Goal: Task Accomplishment & Management: Complete application form

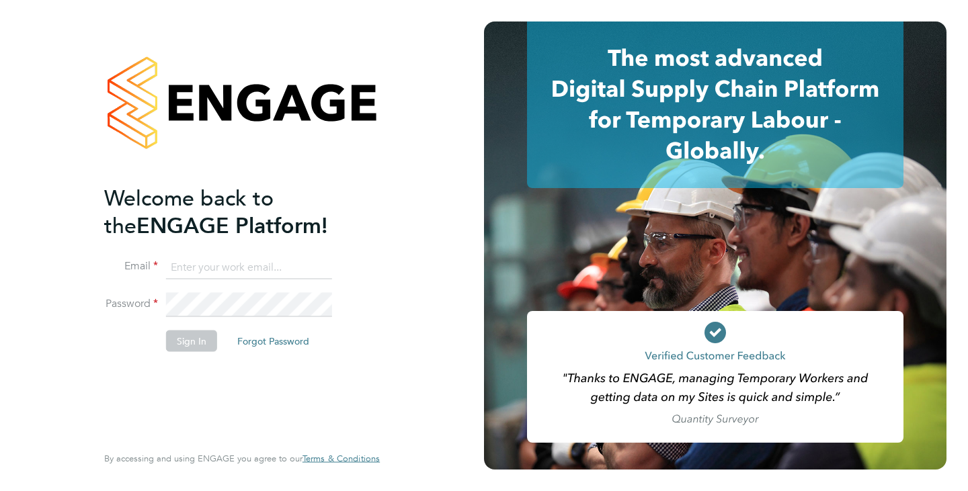
type input "[EMAIL_ADDRESS][DOMAIN_NAME]"
click at [181, 344] on button "Sign In" at bounding box center [191, 341] width 51 height 22
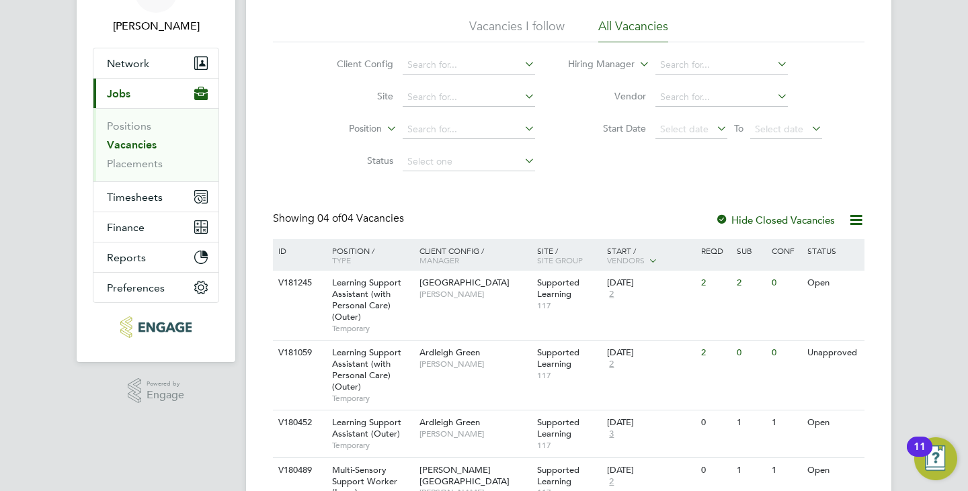
scroll to position [134, 0]
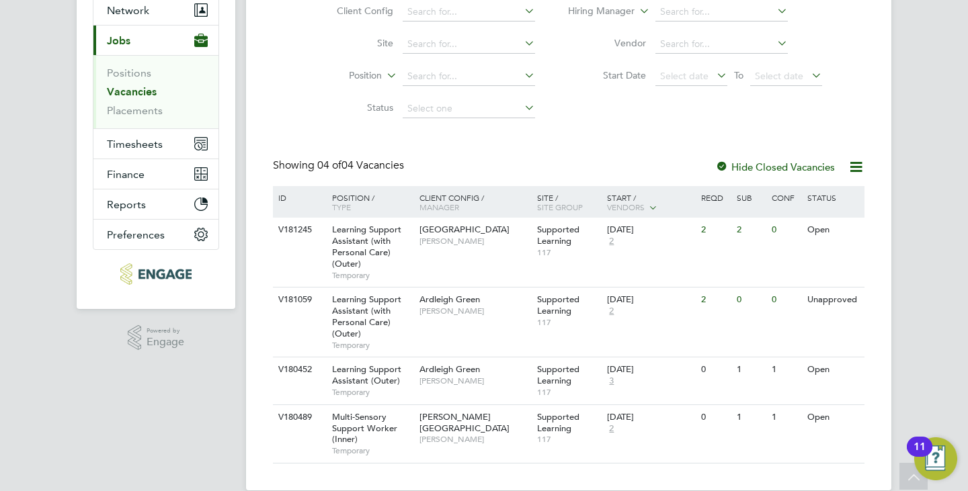
click at [441, 147] on div "Vacancies New Vacancy Vacancies I follow All Vacancies Client Config Site Posit…" at bounding box center [569, 194] width 592 height 539
drag, startPoint x: 393, startPoint y: 165, endPoint x: 325, endPoint y: 165, distance: 68.6
click at [325, 165] on span "04 of 04 Vacancies" at bounding box center [360, 165] width 87 height 13
click at [612, 149] on div "Vacancies New Vacancy Vacancies I follow All Vacancies Client Config Site Posit…" at bounding box center [569, 194] width 592 height 539
click at [329, 97] on li "Status" at bounding box center [425, 109] width 253 height 32
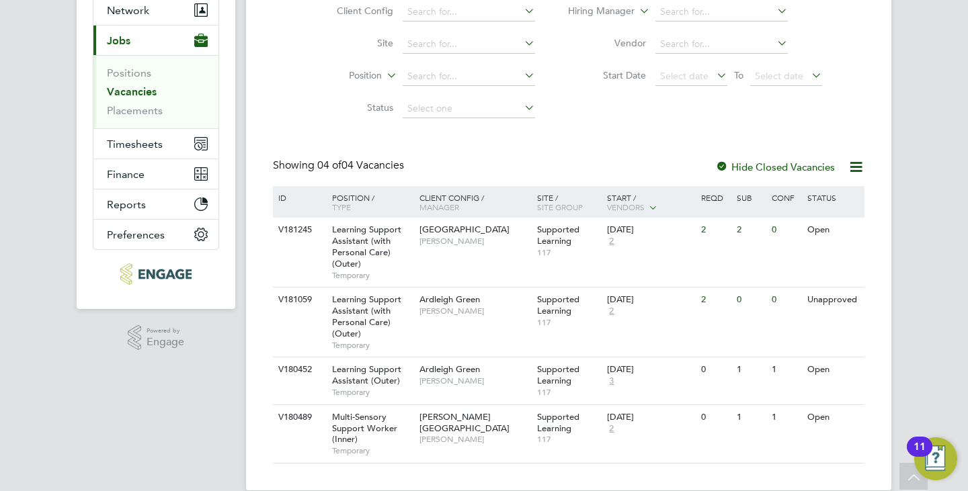
click at [290, 110] on div "Client Config Site Position Status Hiring Manager Vendor Start Date Select date…" at bounding box center [569, 57] width 592 height 136
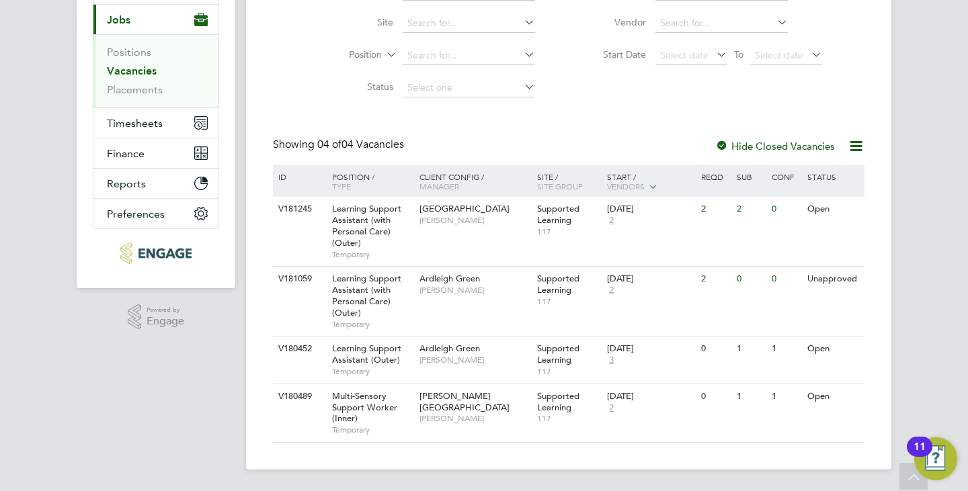
click at [407, 127] on div "Vacancies New Vacancy Vacancies I follow All Vacancies Client Config Site Posit…" at bounding box center [569, 173] width 592 height 539
click at [407, 225] on div "Learning Support Assistant (with Personal Care) (Outer) Temporary" at bounding box center [369, 231] width 94 height 69
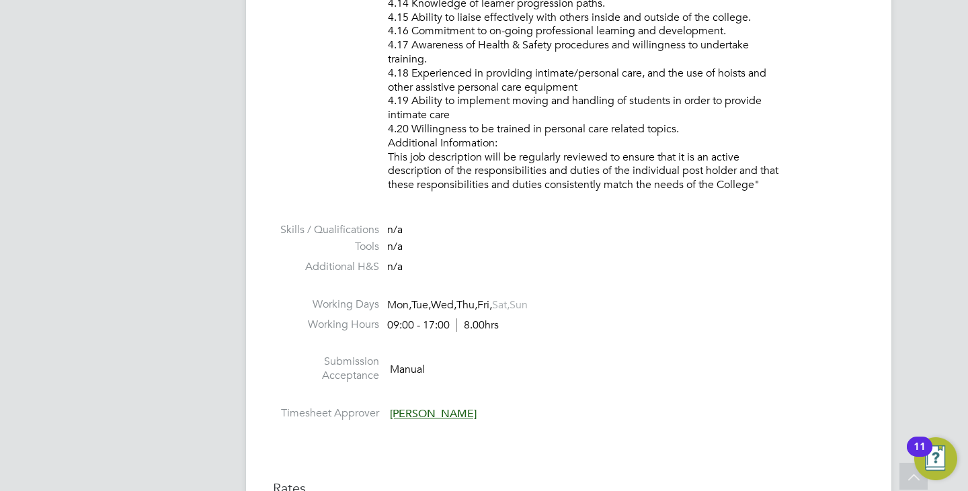
scroll to position [2487, 0]
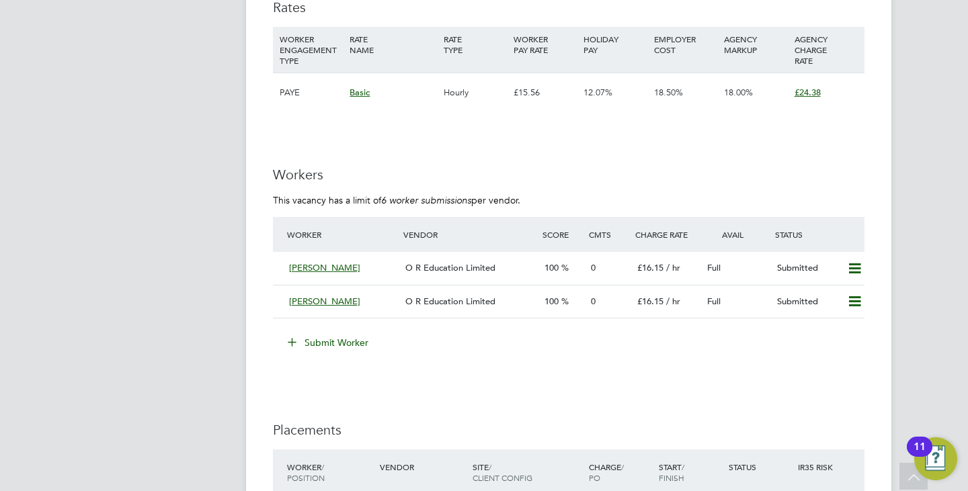
click at [343, 337] on button "Submit Worker" at bounding box center [328, 343] width 101 height 22
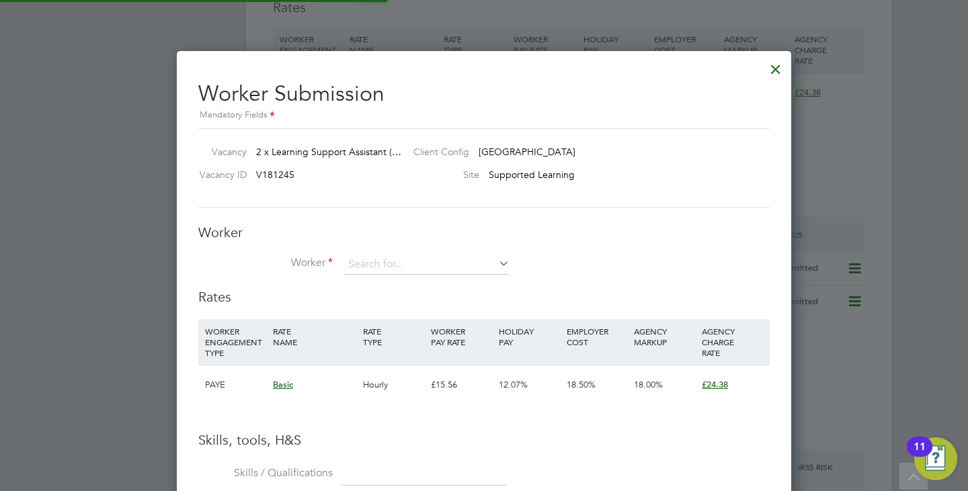
scroll to position [850, 615]
click at [378, 252] on div "Worker Worker Worker Engagement Type" at bounding box center [483, 256] width 571 height 65
click at [377, 264] on input at bounding box center [427, 265] width 166 height 20
click at [404, 333] on li "Ch ukwudi Ugwu (30883867)" at bounding box center [492, 338] width 298 height 18
type input "Chukwudi Ugwu (30883867)"
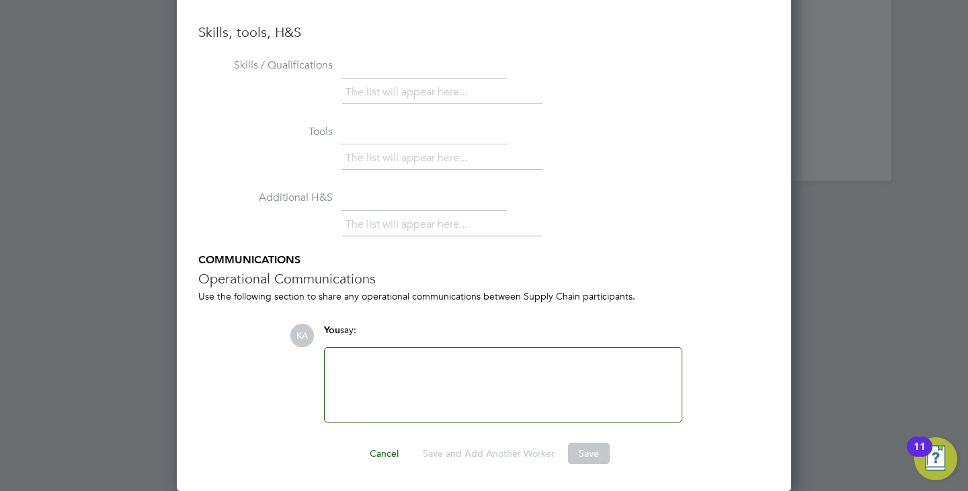
click at [447, 381] on div at bounding box center [503, 385] width 341 height 58
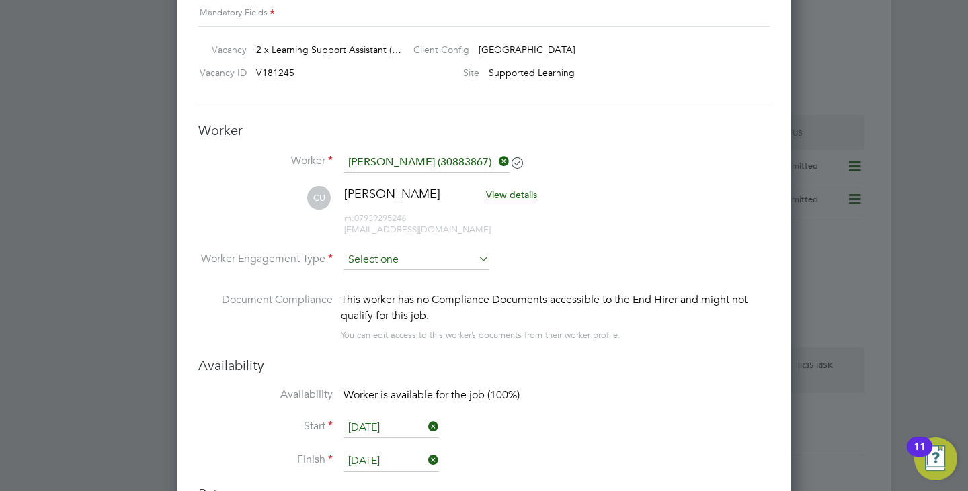
click at [450, 252] on input at bounding box center [417, 260] width 146 height 20
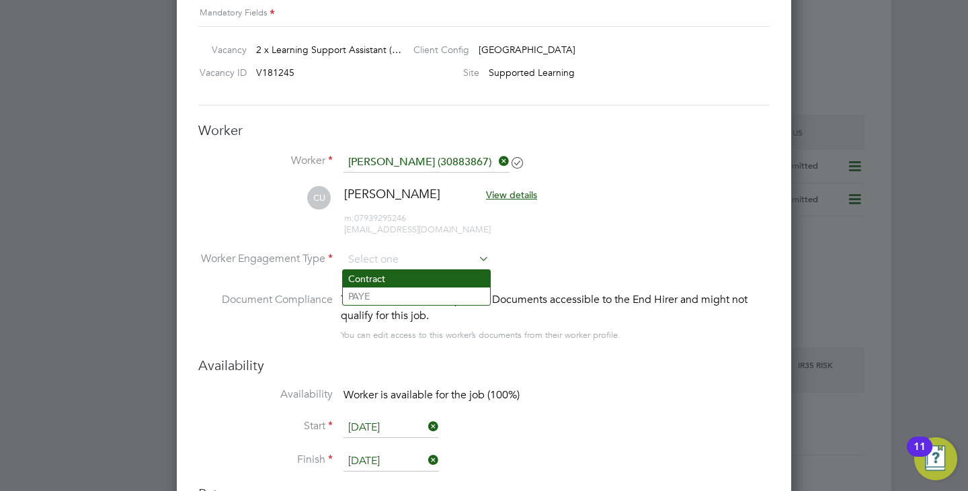
click at [422, 284] on li "Contract" at bounding box center [416, 278] width 147 height 17
type input "Contract"
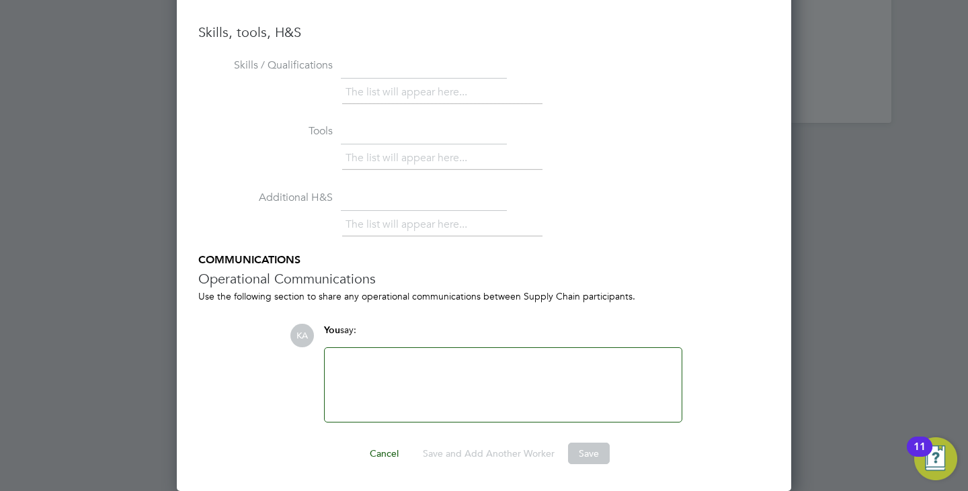
click at [348, 221] on li "The list will appear here..." at bounding box center [409, 225] width 127 height 18
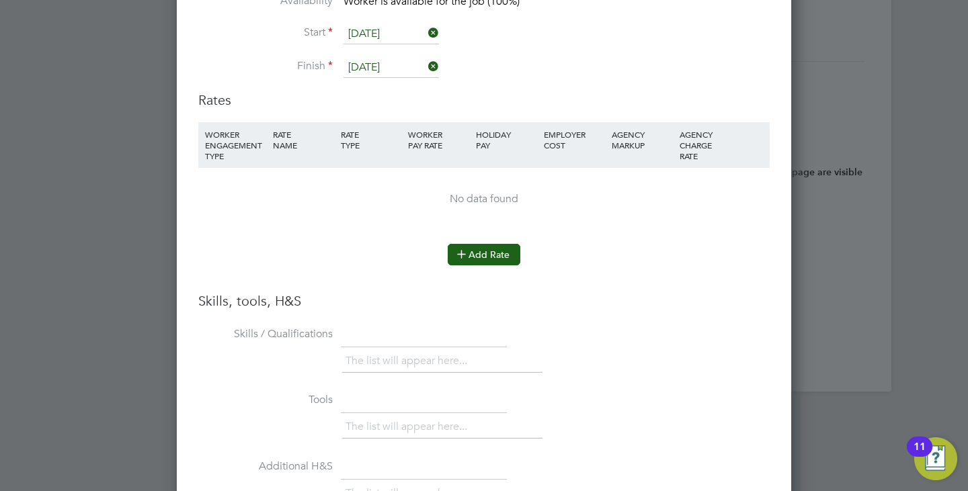
click at [477, 251] on button "Add Rate" at bounding box center [484, 255] width 73 height 22
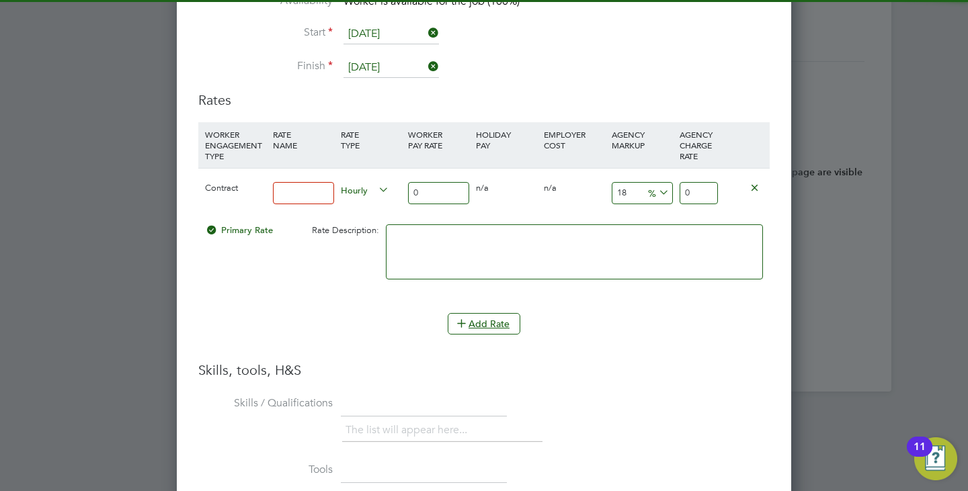
click at [288, 200] on input at bounding box center [303, 193] width 61 height 22
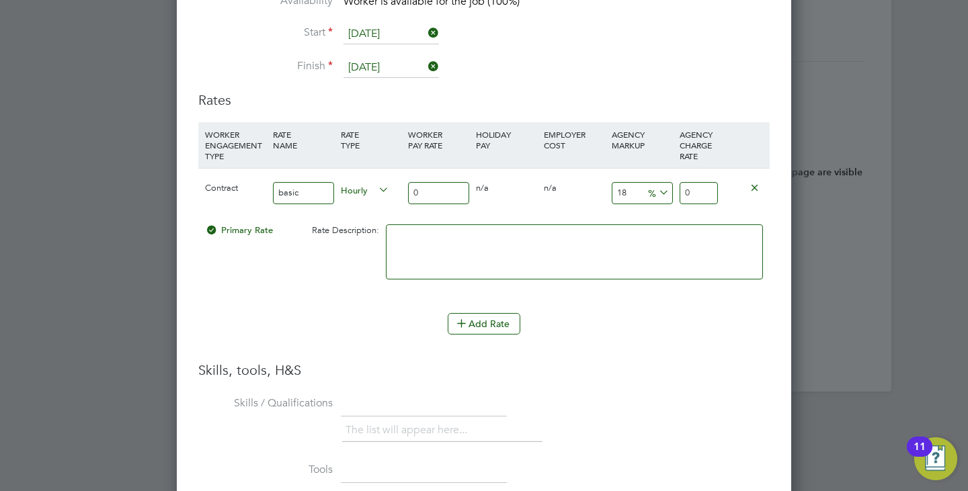
type input "basic"
click at [440, 188] on input "0" at bounding box center [438, 193] width 61 height 22
type input "1"
type input "1.18"
type input "16"
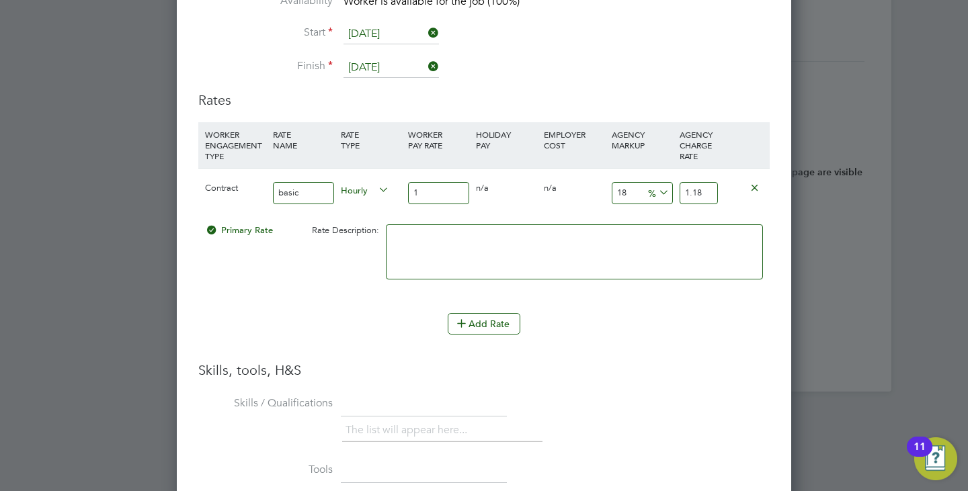
type input "18.88"
type input "16.8"
type input "19.824"
type input "16"
type input "18.88"
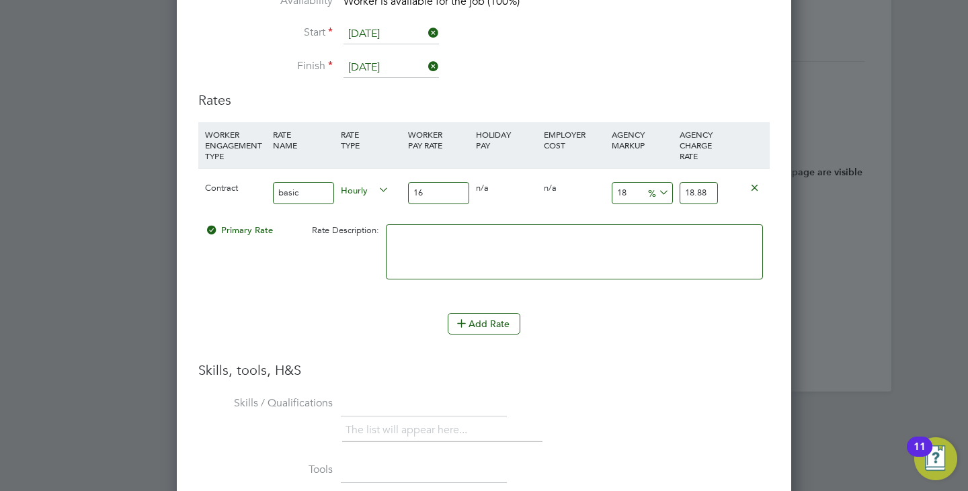
type input "16"
click at [612, 245] on textarea at bounding box center [574, 252] width 377 height 55
click at [446, 189] on input "16" at bounding box center [438, 193] width 61 height 22
click at [468, 313] on button "Add Rate" at bounding box center [484, 324] width 73 height 22
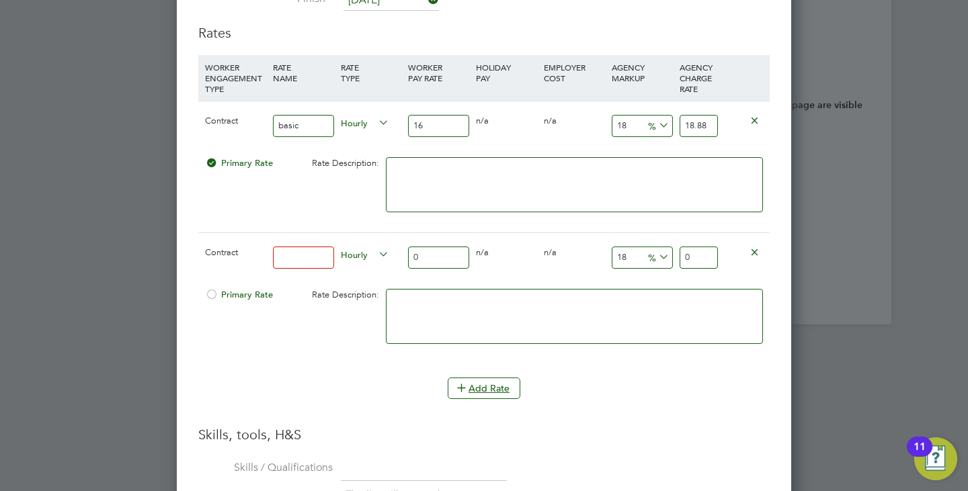
click at [752, 250] on icon at bounding box center [755, 252] width 10 height 10
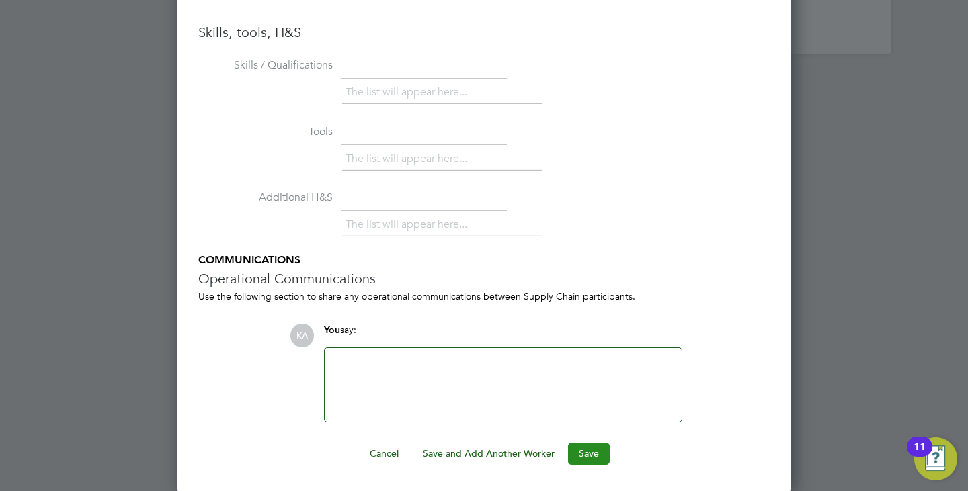
click at [582, 448] on button "Save" at bounding box center [589, 454] width 42 height 22
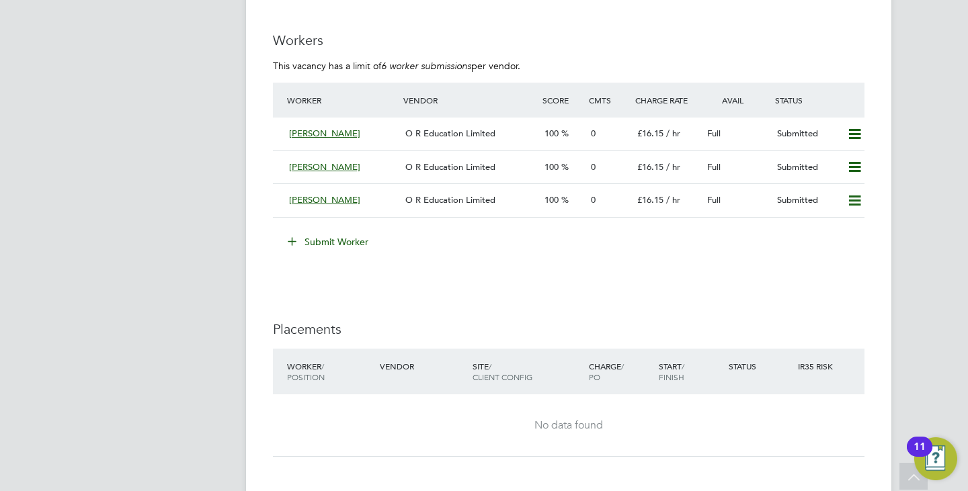
click at [526, 57] on ng-form "Workers This vacancy has a limit of 6 worker submissions per vendor. Worker Ven…" at bounding box center [569, 149] width 592 height 235
click at [850, 135] on icon at bounding box center [854, 134] width 17 height 11
click at [721, 53] on ng-form "Workers This vacancy has a limit of 6 worker submissions per vendor. Worker Ven…" at bounding box center [569, 149] width 592 height 235
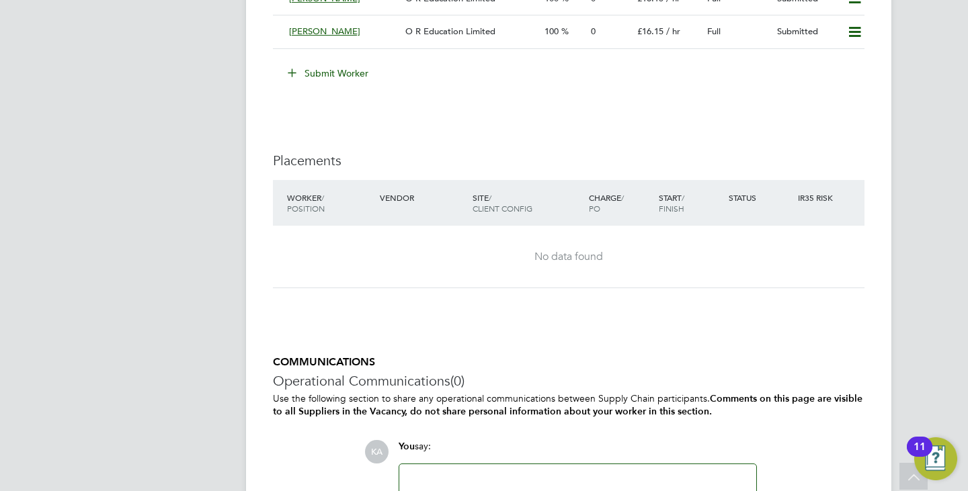
scroll to position [2467, 0]
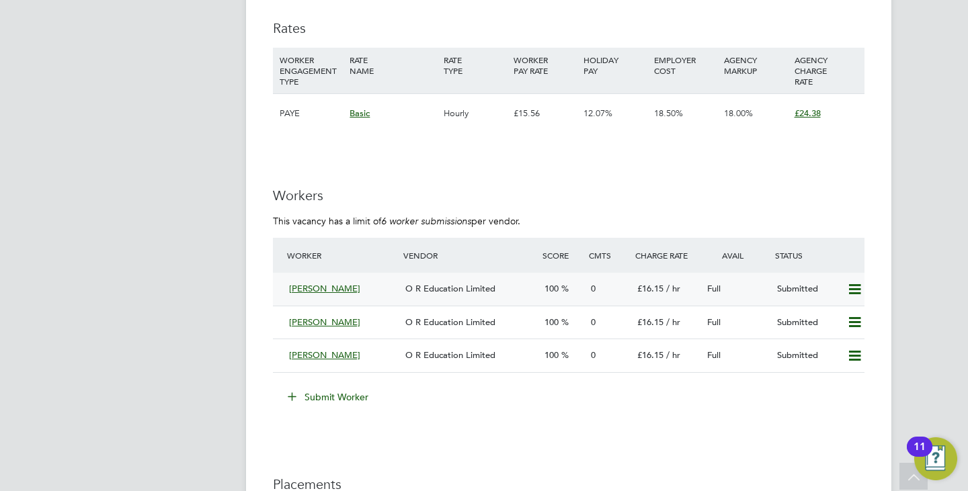
click at [425, 285] on span "O R Education Limited" at bounding box center [450, 288] width 90 height 11
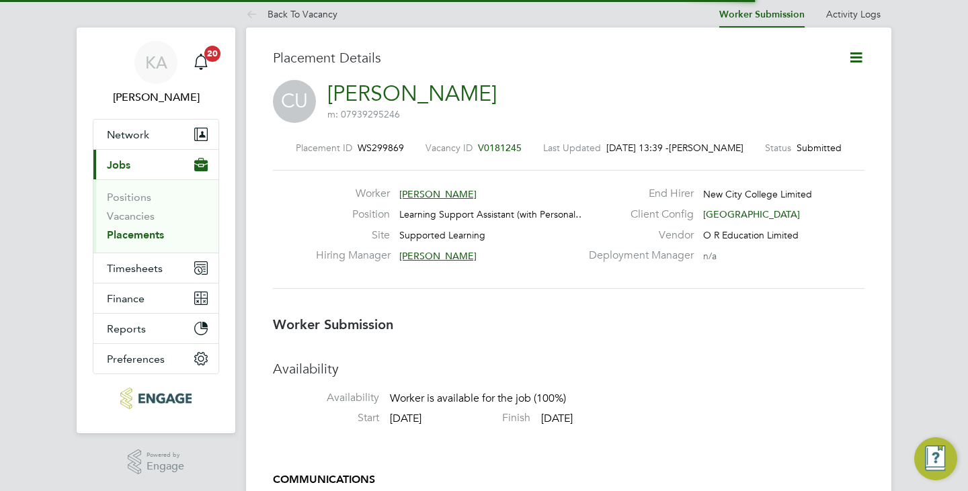
scroll to position [7, 7]
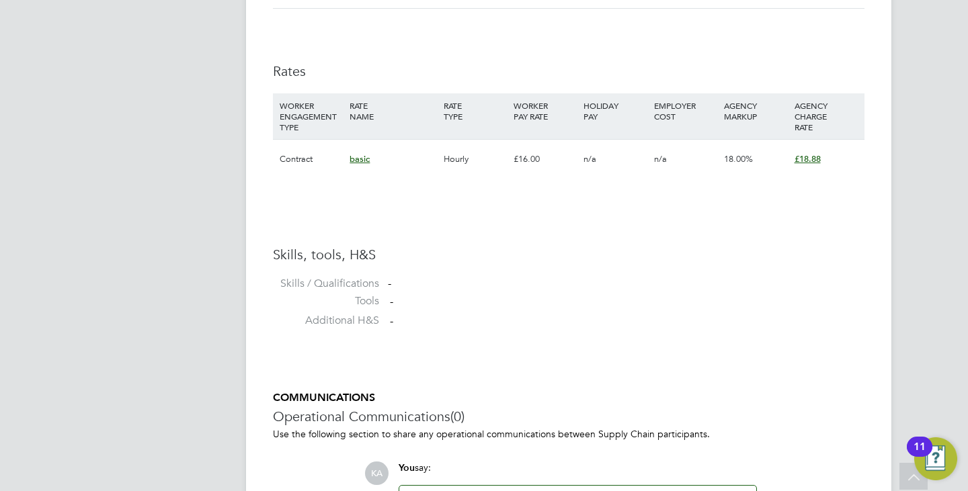
click at [346, 291] on label "Skills / Qualifications" at bounding box center [326, 284] width 106 height 14
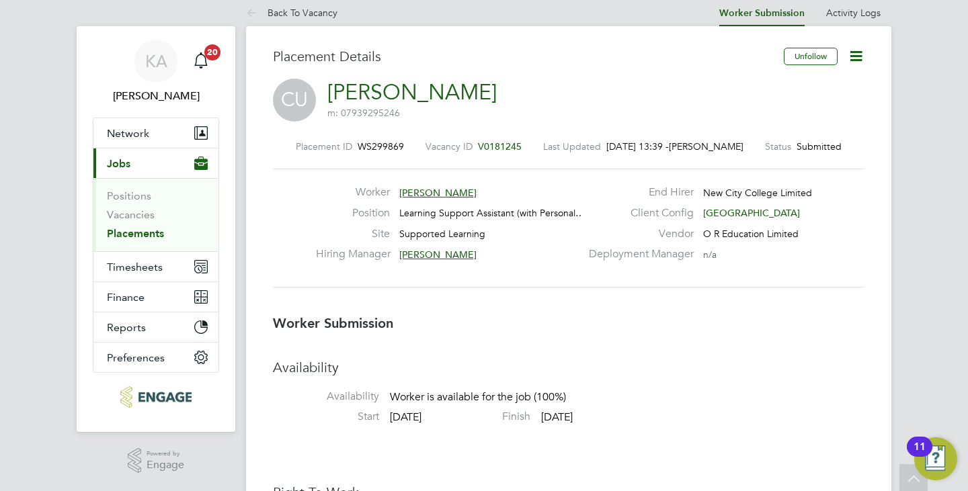
scroll to position [0, 0]
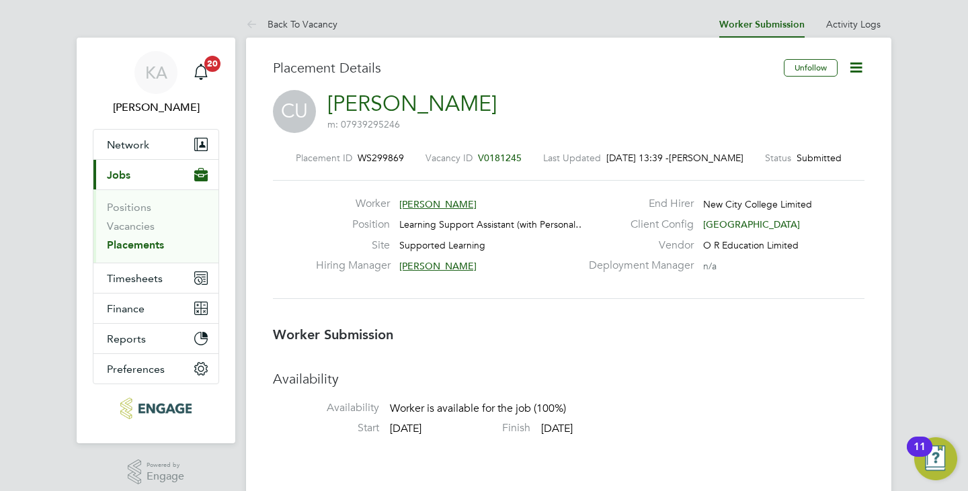
click at [848, 73] on icon at bounding box center [856, 67] width 17 height 17
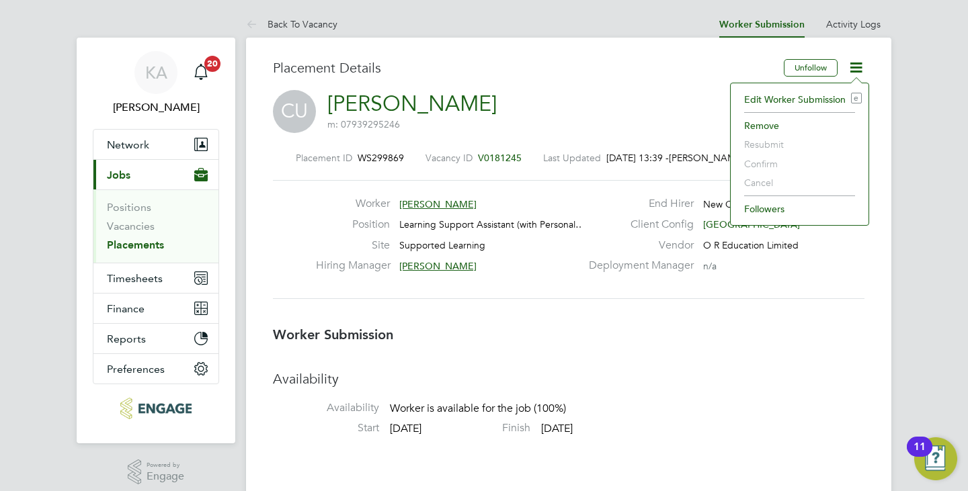
click at [767, 100] on li "Edit Worker Submission e" at bounding box center [799, 99] width 124 height 19
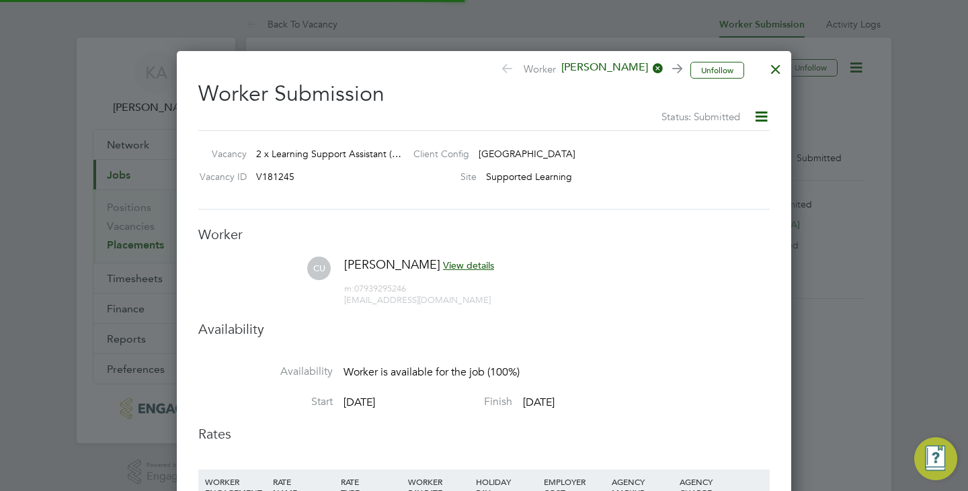
scroll to position [20, 350]
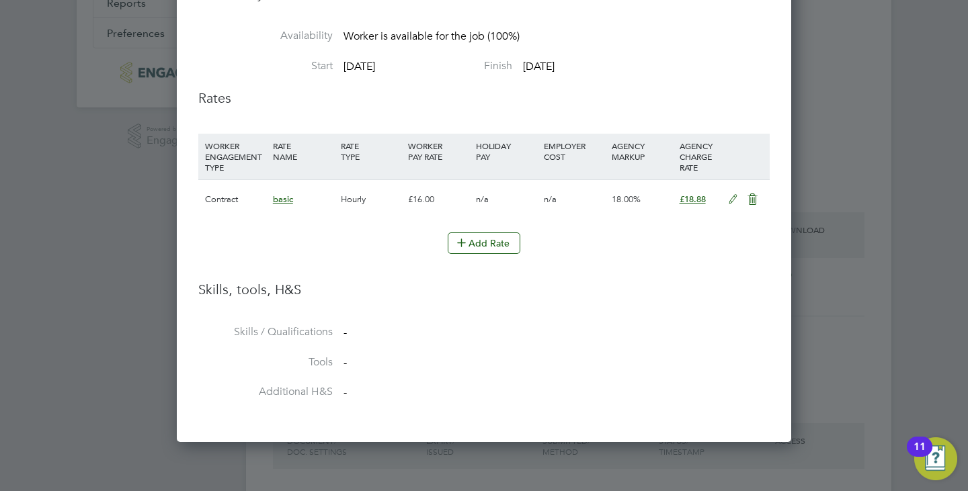
click at [245, 299] on li "Skills, tools, H&S" at bounding box center [483, 303] width 571 height 44
click at [345, 342] on li "Skills / Qualifications -" at bounding box center [483, 340] width 571 height 30
click at [364, 331] on li "Skills / Qualifications -" at bounding box center [483, 340] width 571 height 30
click at [363, 354] on li "Skills / Qualifications -" at bounding box center [483, 340] width 571 height 30
click at [362, 375] on li "Tools -" at bounding box center [483, 371] width 571 height 30
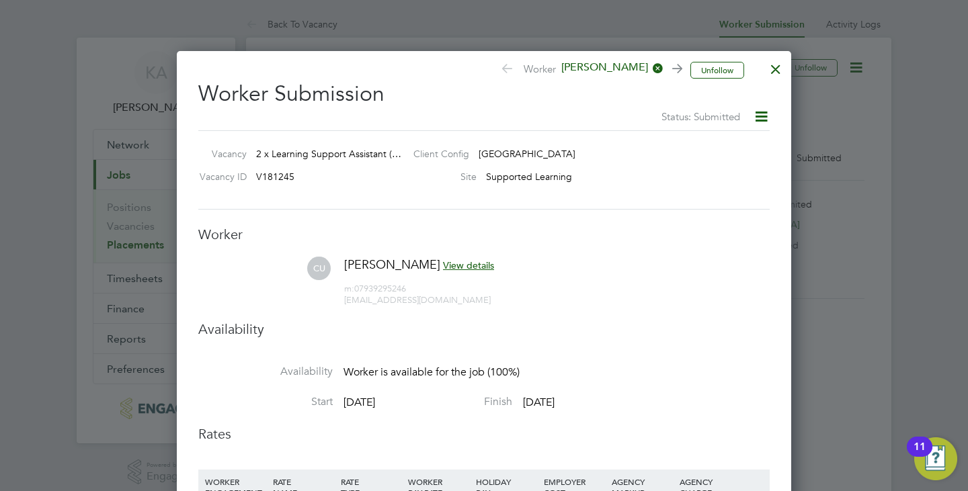
click at [774, 66] on div at bounding box center [776, 66] width 24 height 24
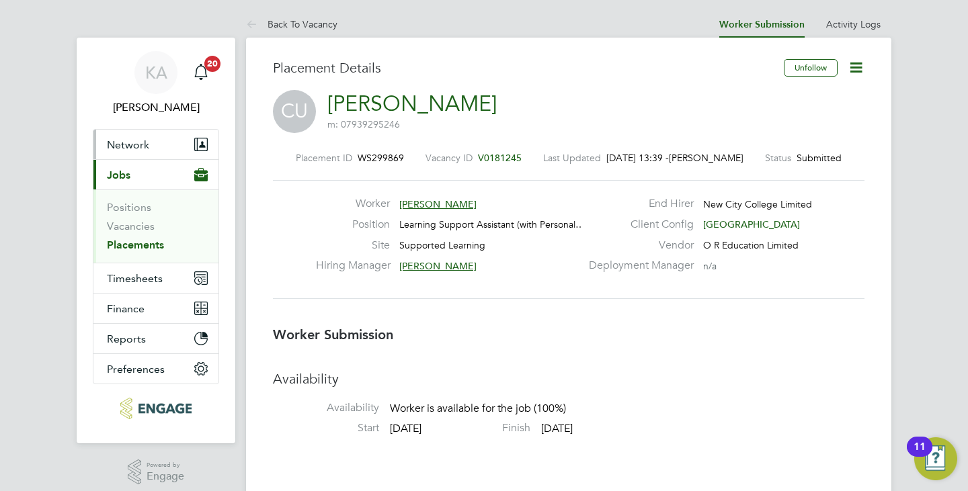
click at [132, 140] on span "Network" at bounding box center [128, 144] width 42 height 13
click at [128, 135] on button "Network" at bounding box center [155, 145] width 125 height 30
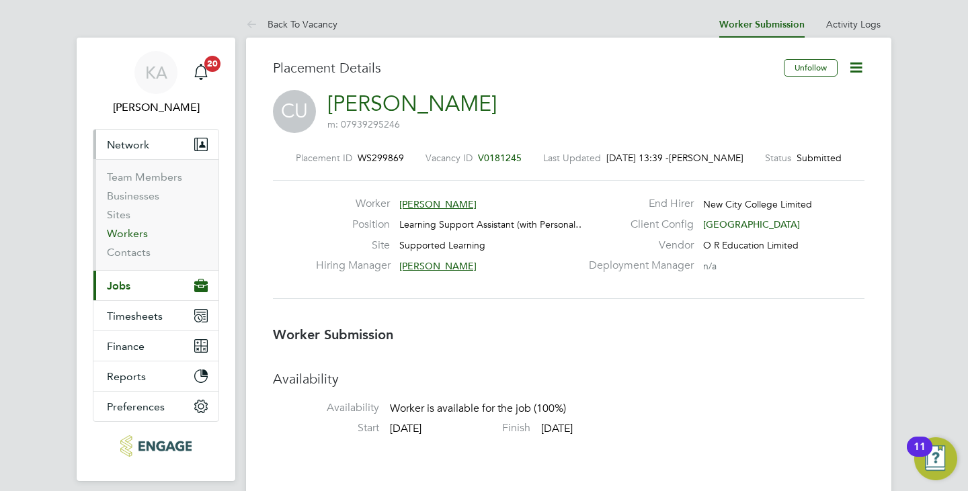
click at [128, 231] on link "Workers" at bounding box center [127, 233] width 41 height 13
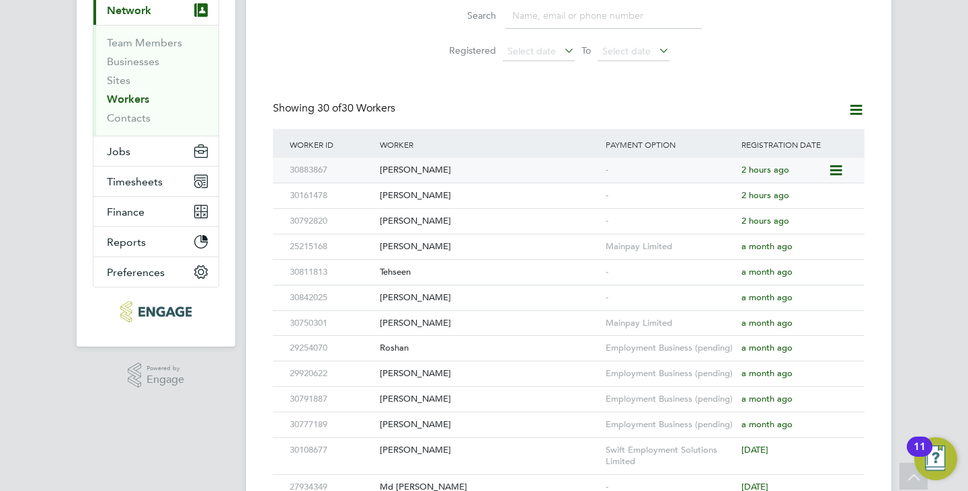
click at [431, 171] on div "Chukwudi Ugwu" at bounding box center [489, 170] width 226 height 25
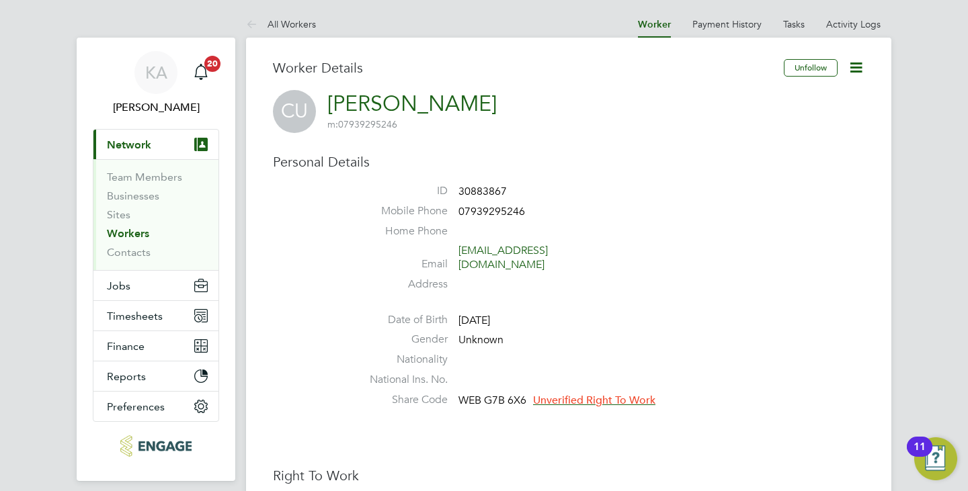
click at [862, 72] on icon at bounding box center [856, 67] width 17 height 17
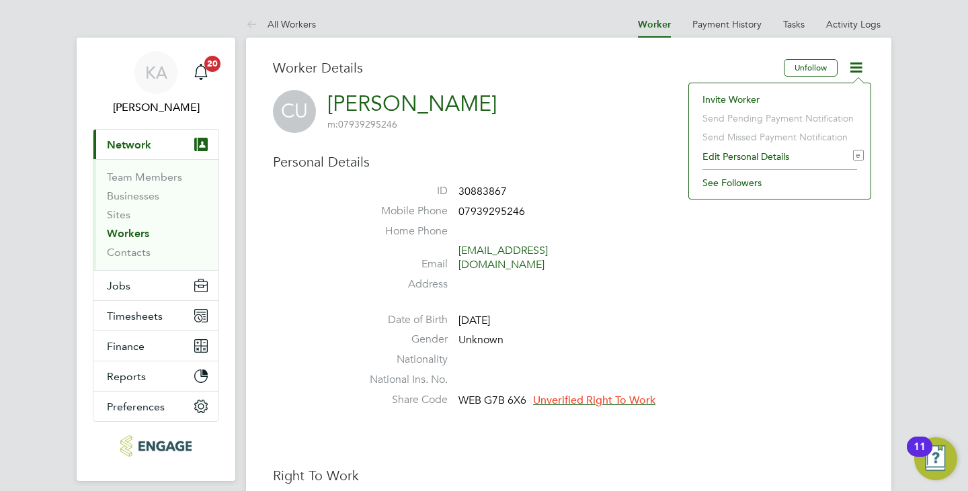
click at [718, 150] on li "Edit Personal Details e" at bounding box center [780, 156] width 168 height 19
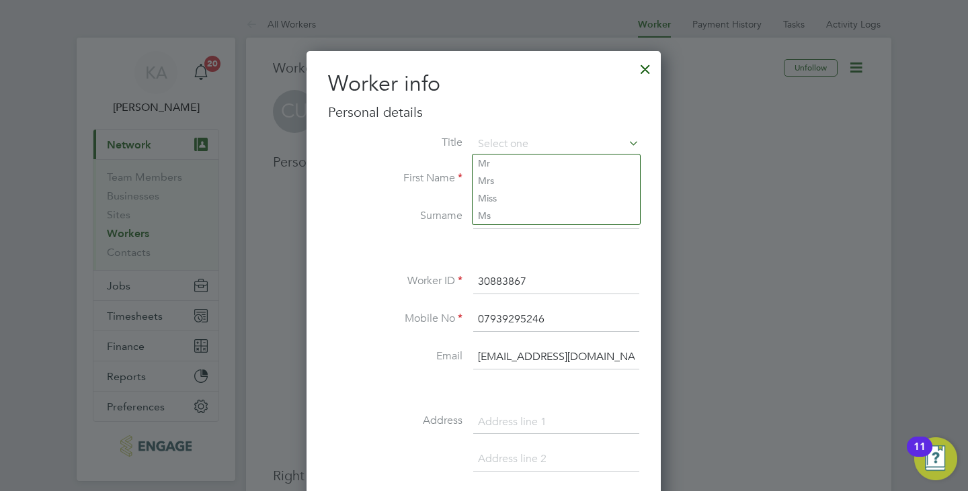
scroll to position [403, 0]
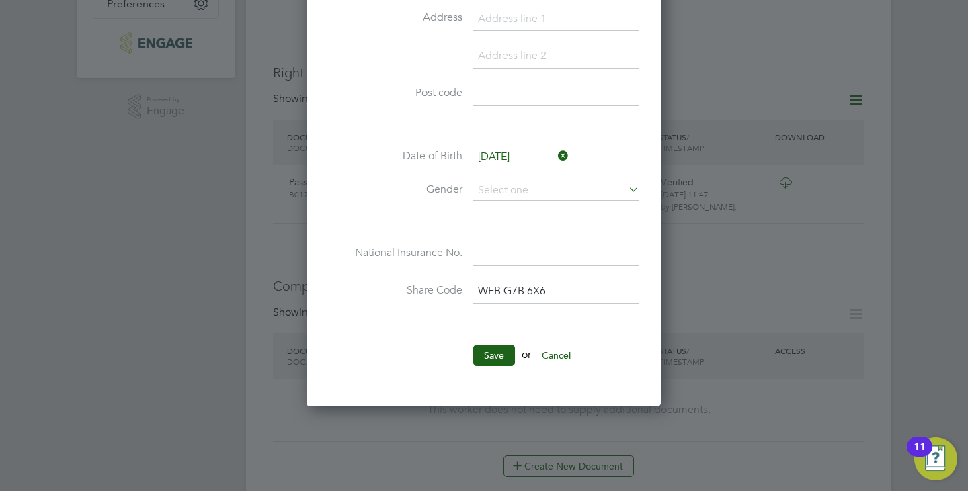
click at [587, 203] on li "Gender" at bounding box center [483, 198] width 311 height 34
click at [500, 361] on button "Save" at bounding box center [494, 356] width 42 height 22
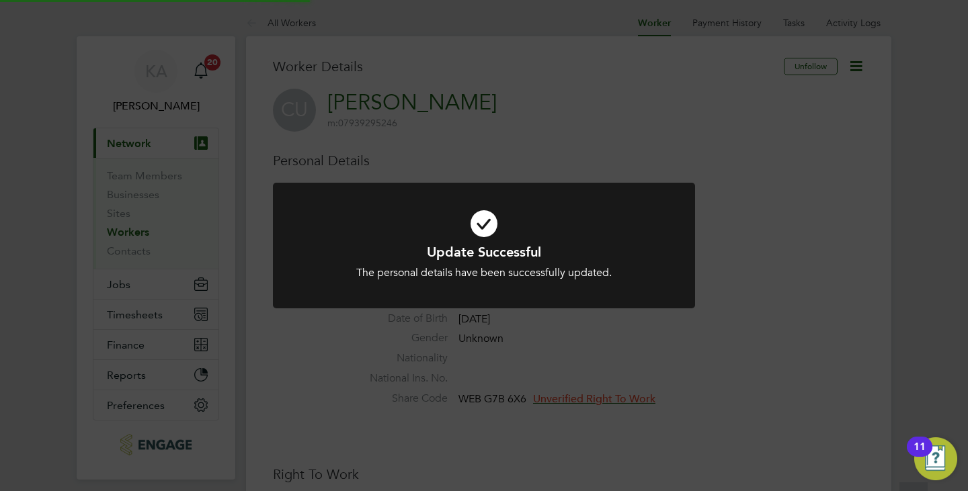
scroll to position [0, 0]
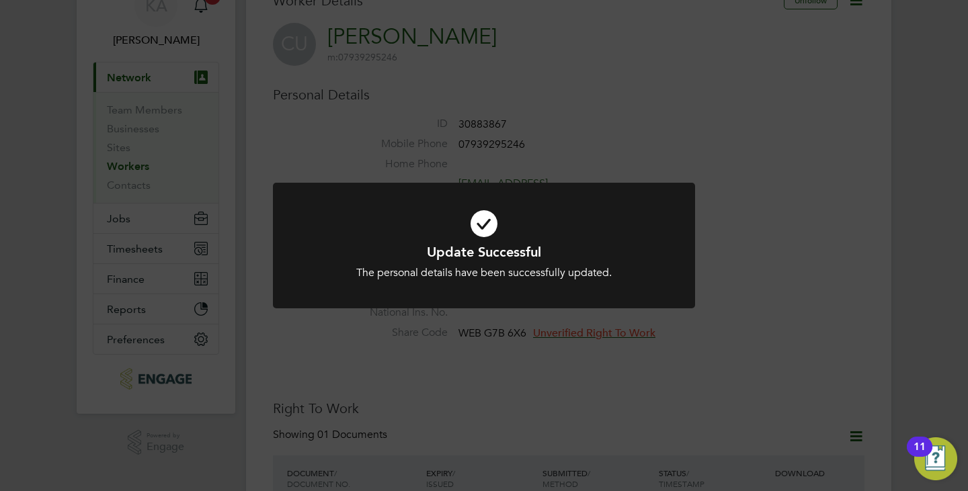
click at [497, 334] on div "Update Successful The personal details have been successfully updated. Cancel O…" at bounding box center [484, 245] width 968 height 491
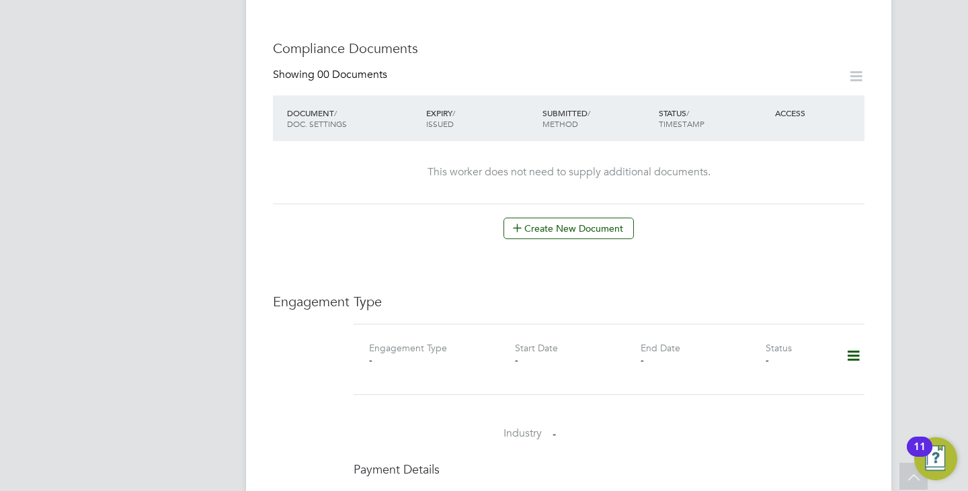
scroll to position [672, 0]
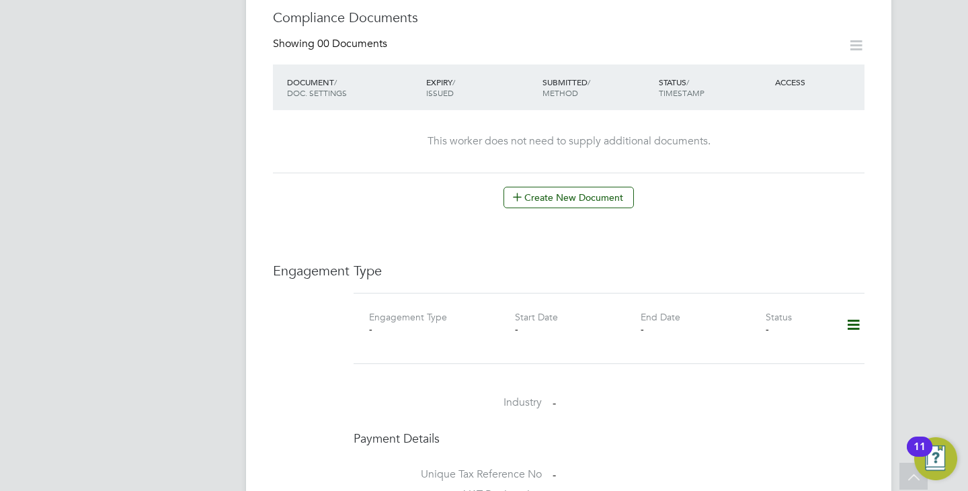
click at [853, 318] on icon at bounding box center [854, 325] width 24 height 31
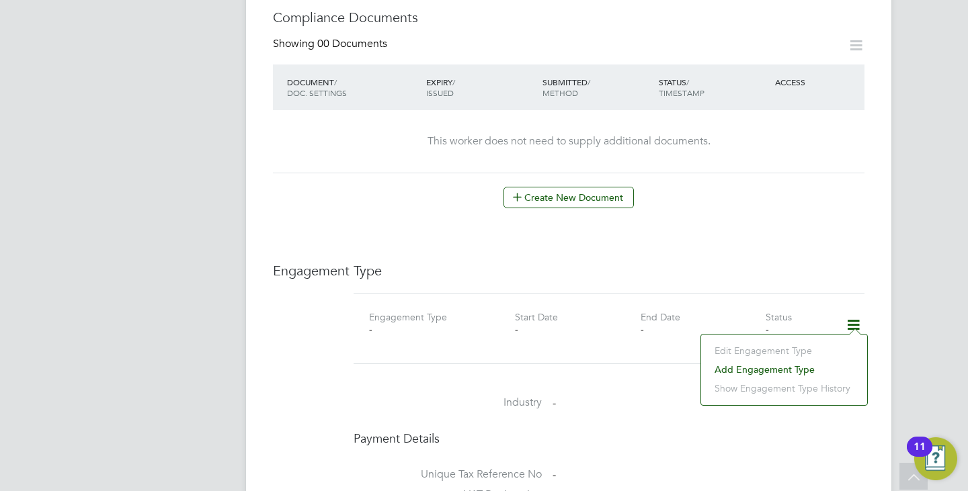
click at [734, 262] on h3 "Engagement Type" at bounding box center [569, 270] width 592 height 17
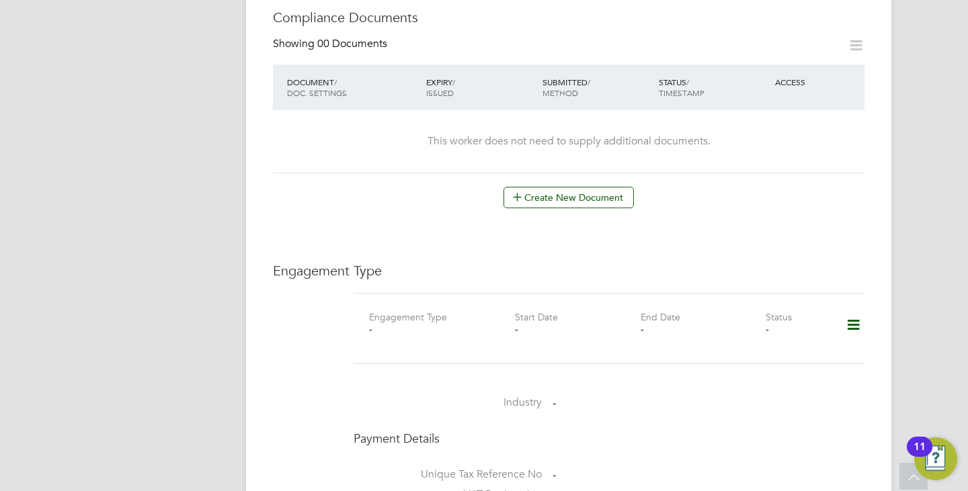
click at [846, 310] on icon at bounding box center [854, 325] width 24 height 31
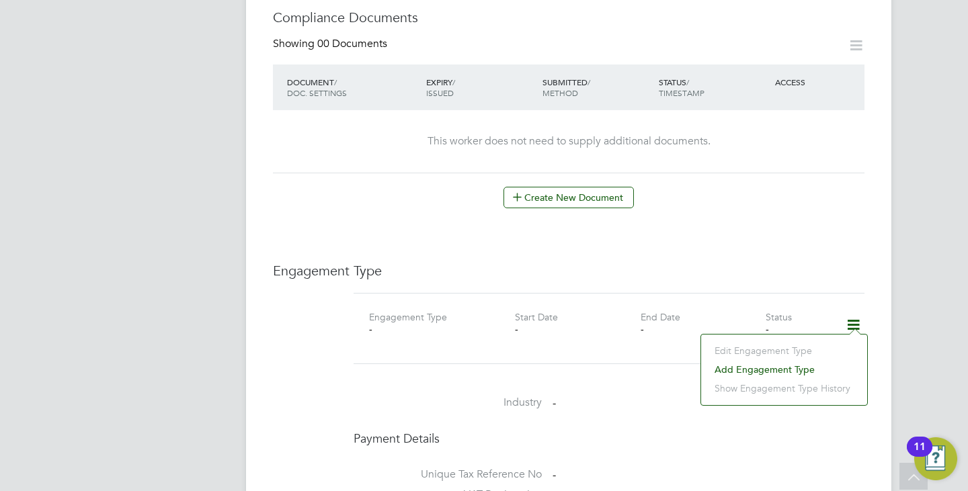
click at [602, 339] on div "Engagement Type - Start Date - End Date - Status -" at bounding box center [609, 328] width 511 height 71
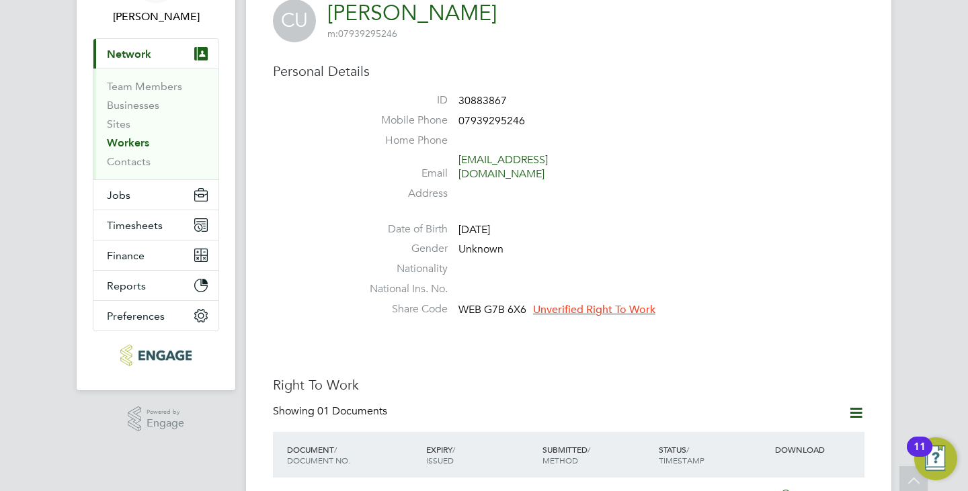
scroll to position [0, 0]
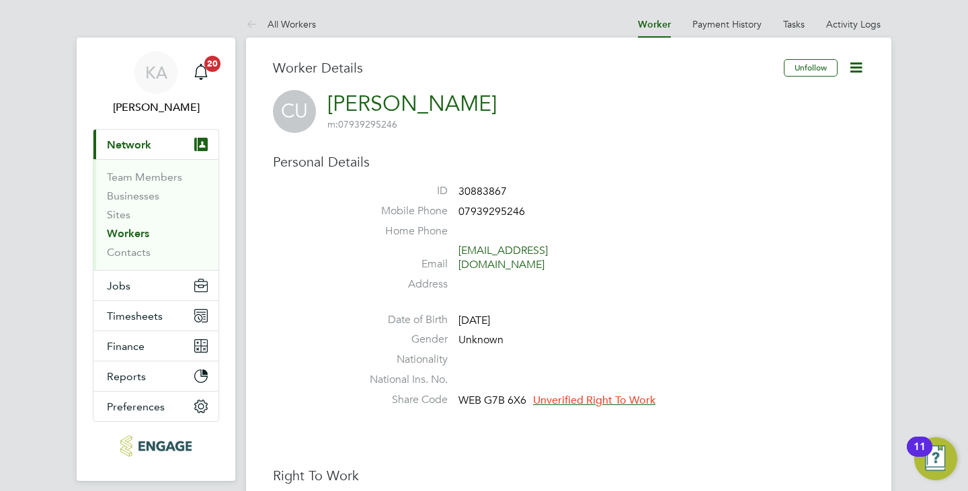
click at [860, 69] on icon at bounding box center [856, 67] width 17 height 17
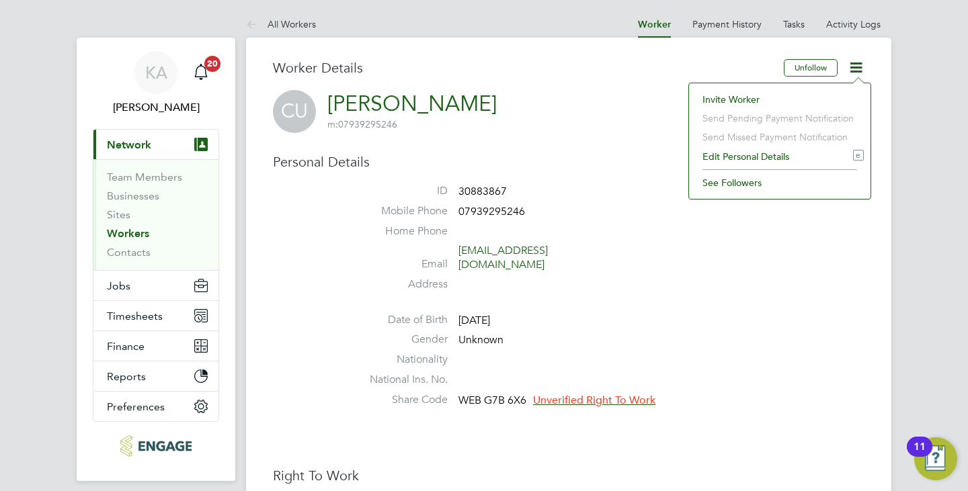
click at [625, 154] on h3 "Personal Details" at bounding box center [569, 161] width 592 height 17
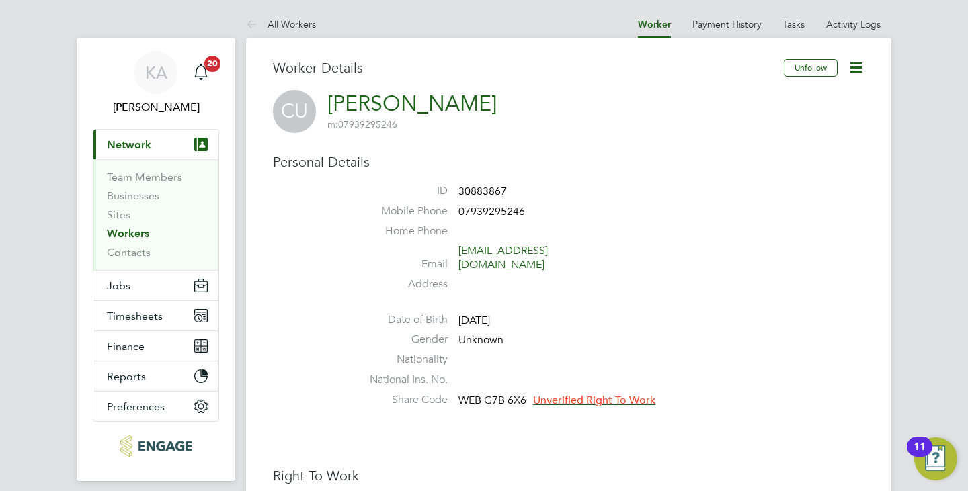
click at [851, 71] on icon at bounding box center [856, 67] width 17 height 17
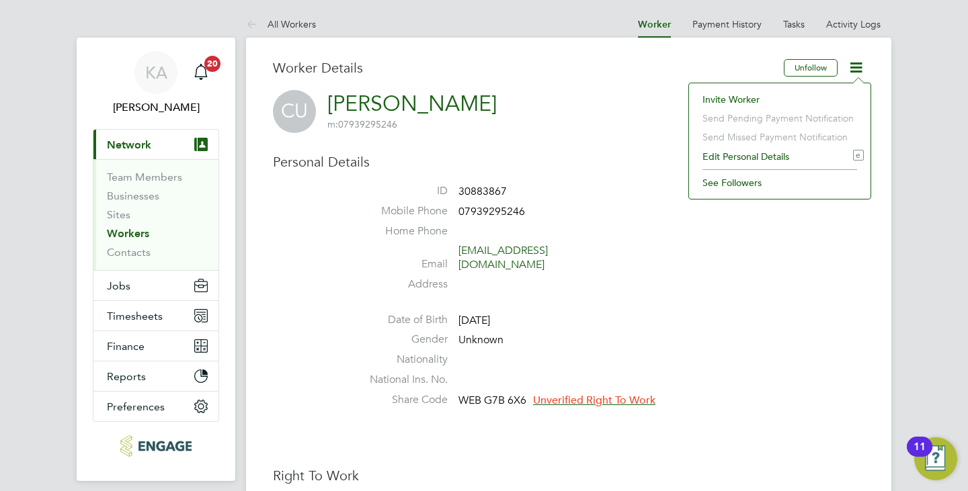
click at [653, 154] on h3 "Personal Details" at bounding box center [569, 161] width 592 height 17
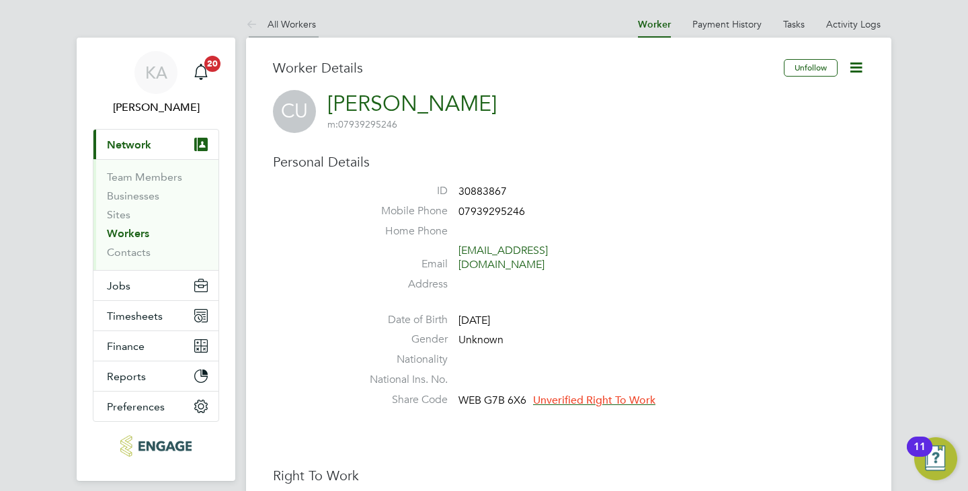
click at [301, 23] on link "All Workers" at bounding box center [281, 24] width 70 height 12
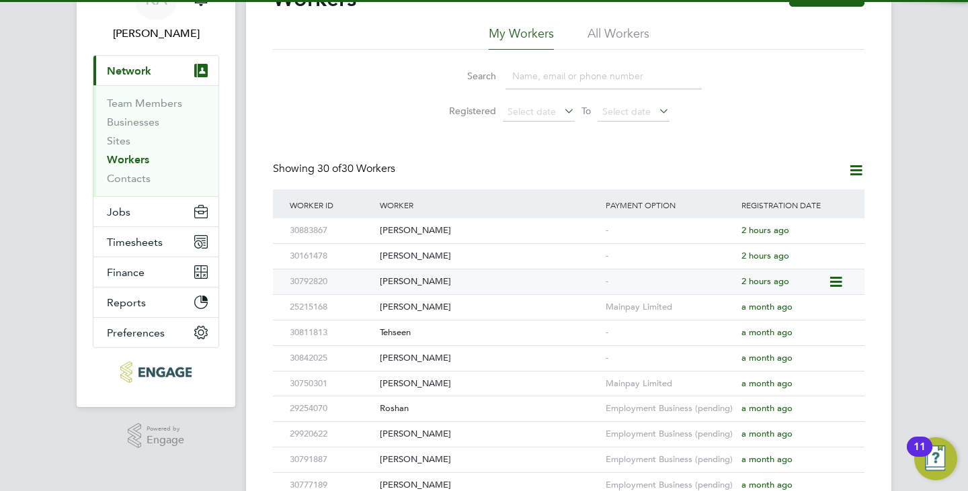
scroll to position [269, 0]
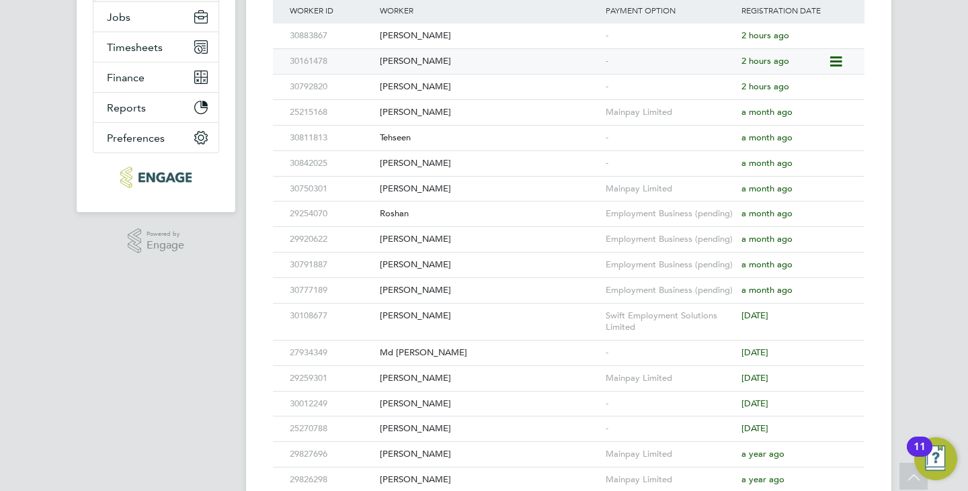
click at [422, 61] on div "[PERSON_NAME]" at bounding box center [489, 61] width 226 height 25
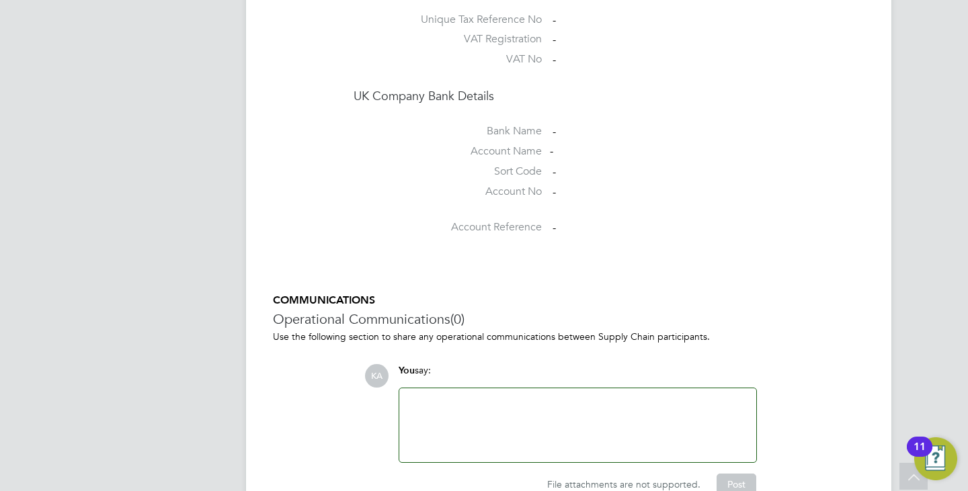
scroll to position [1187, 0]
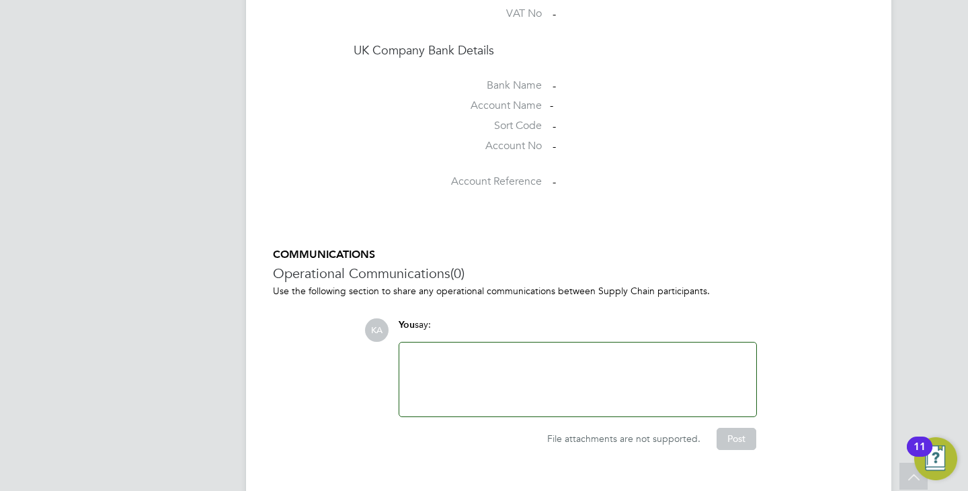
click at [458, 351] on div at bounding box center [577, 380] width 341 height 58
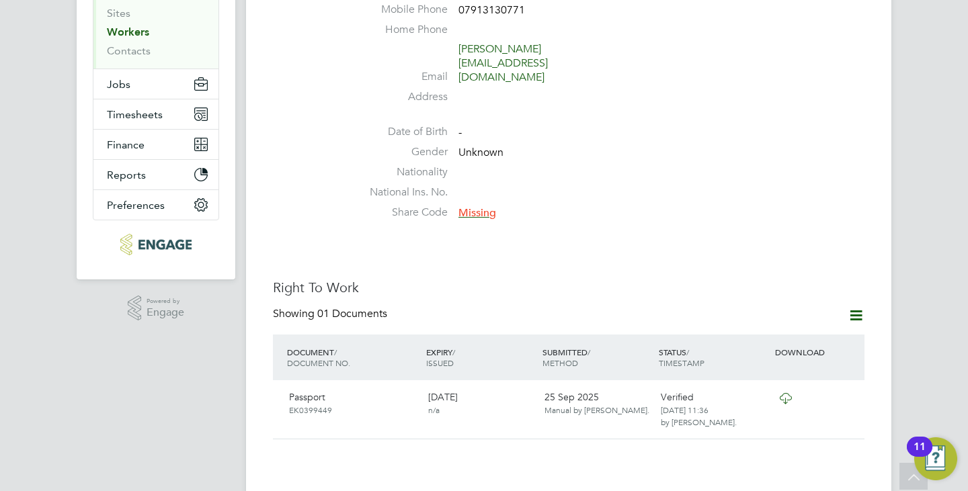
scroll to position [538, 0]
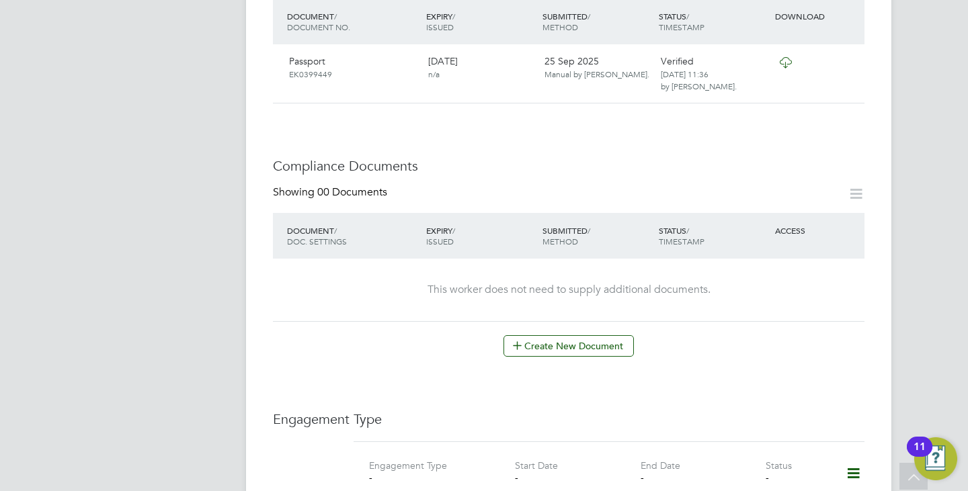
click at [856, 186] on icon at bounding box center [856, 194] width 17 height 17
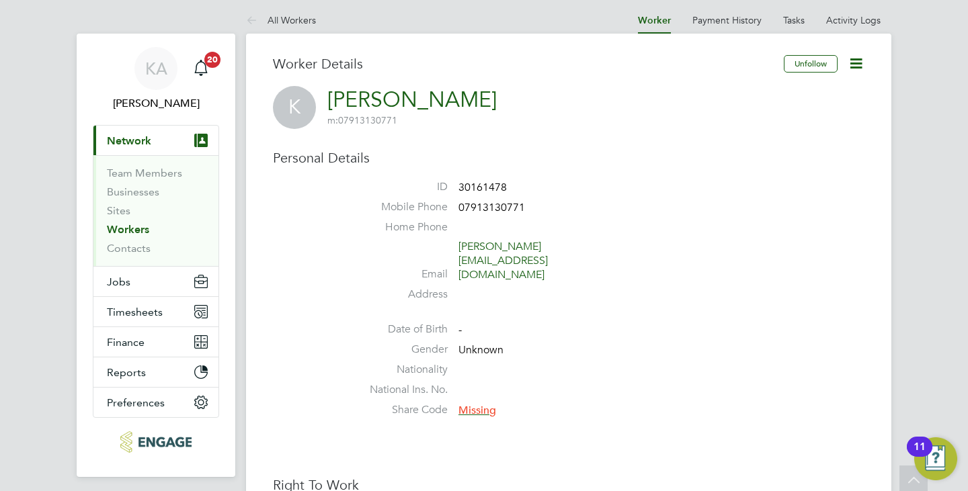
scroll to position [0, 0]
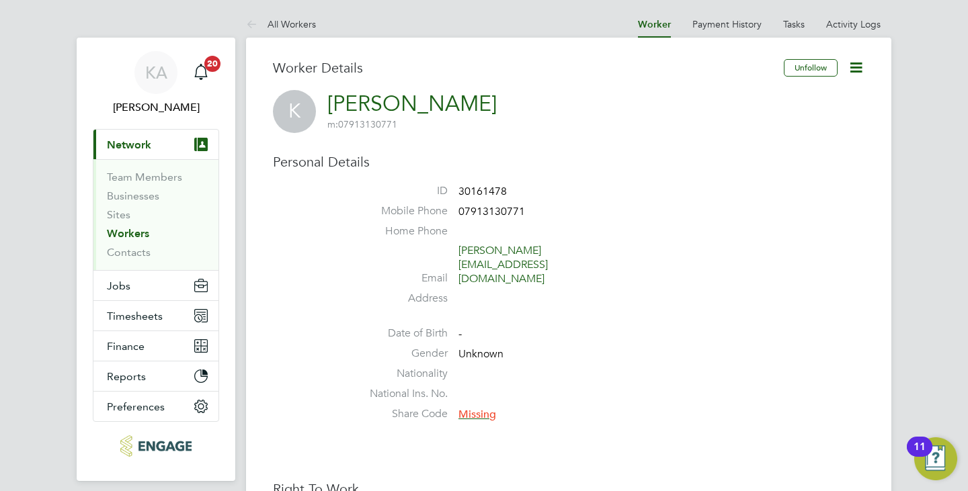
click at [861, 64] on icon at bounding box center [856, 67] width 17 height 17
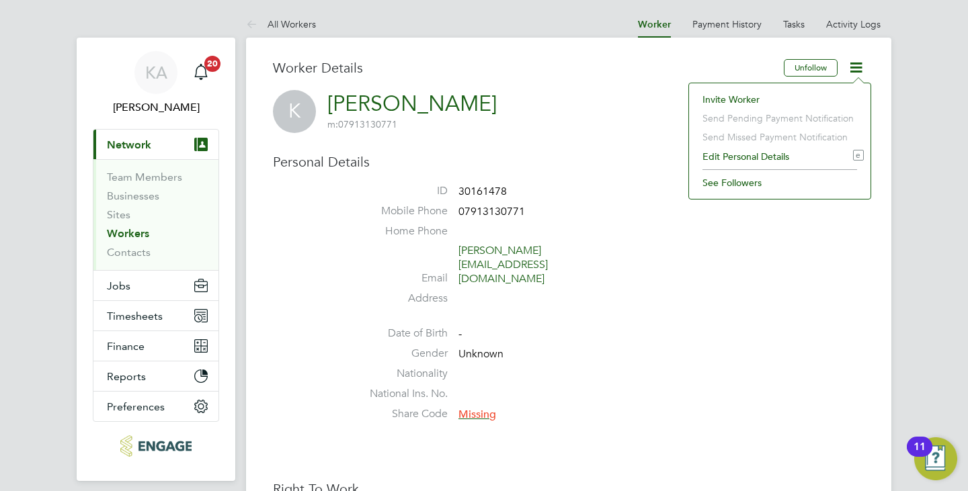
click at [610, 77] on div "Worker Details" at bounding box center [528, 74] width 511 height 31
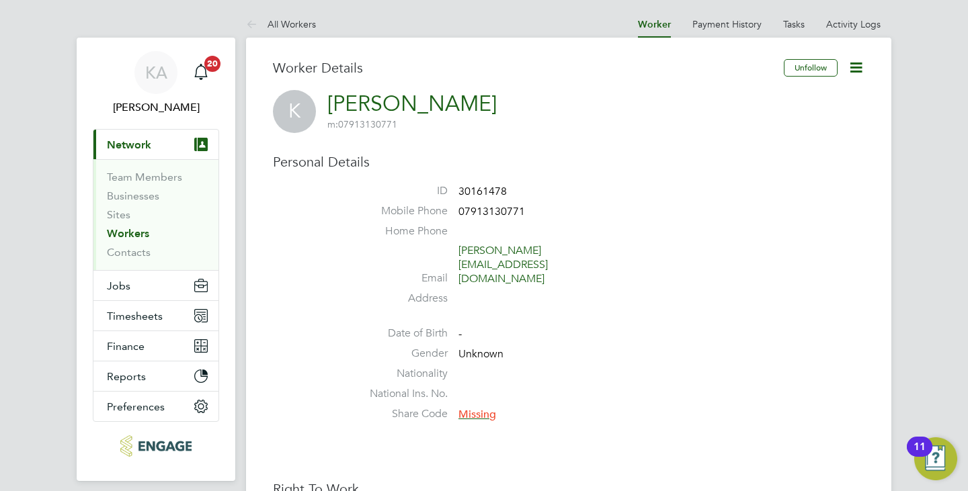
click at [299, 30] on li "All Workers" at bounding box center [281, 24] width 70 height 27
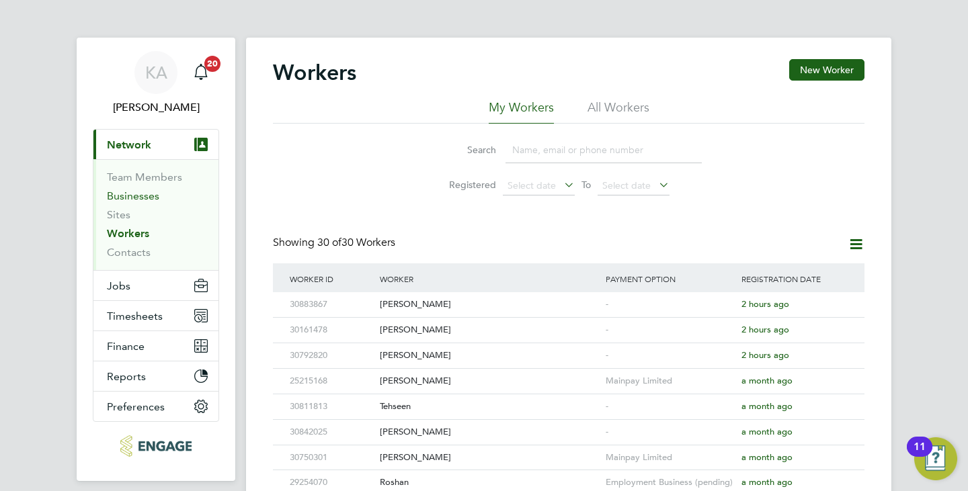
click at [119, 194] on link "Businesses" at bounding box center [133, 196] width 52 height 13
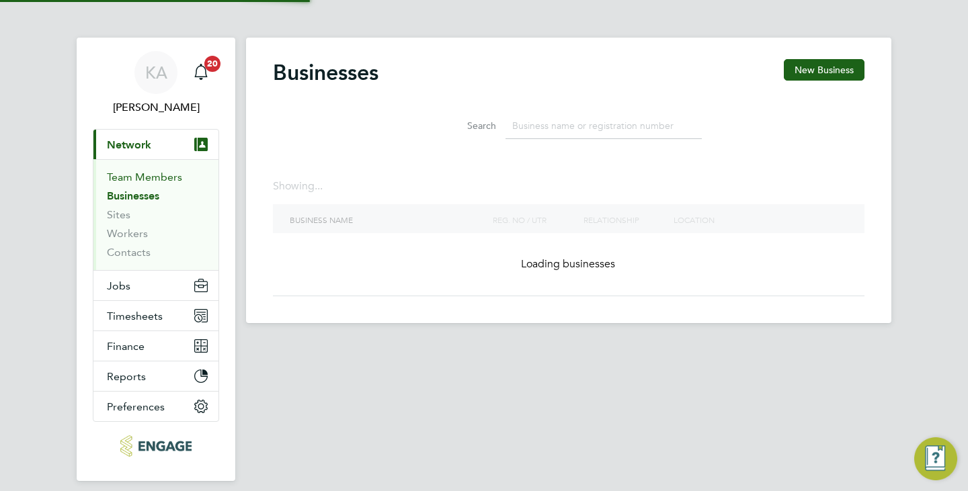
click at [141, 176] on link "Team Members" at bounding box center [144, 177] width 75 height 13
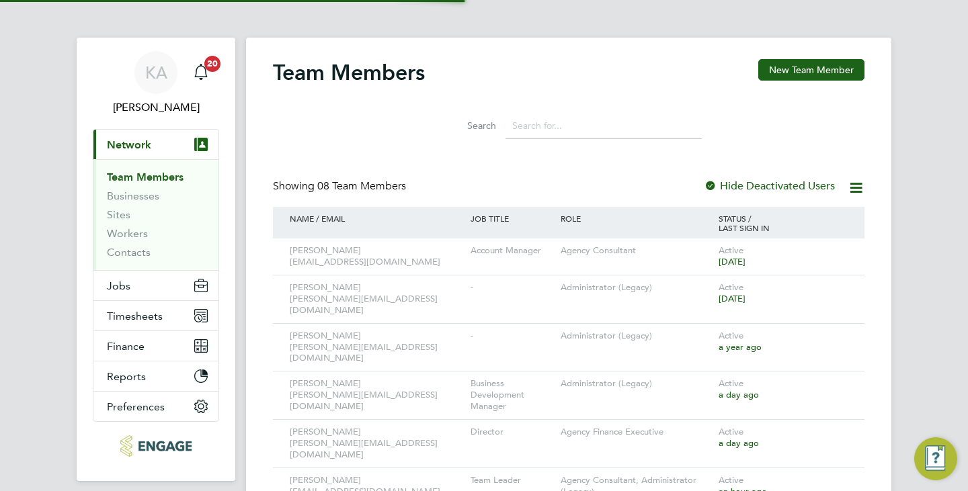
click at [146, 147] on span "Network" at bounding box center [129, 144] width 44 height 13
click at [135, 252] on link "Contacts" at bounding box center [129, 252] width 44 height 13
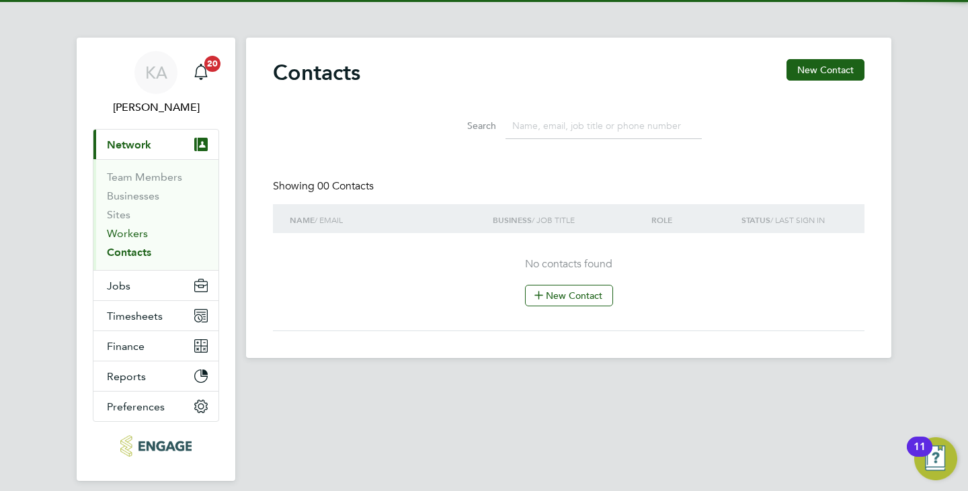
click at [143, 233] on link "Workers" at bounding box center [127, 233] width 41 height 13
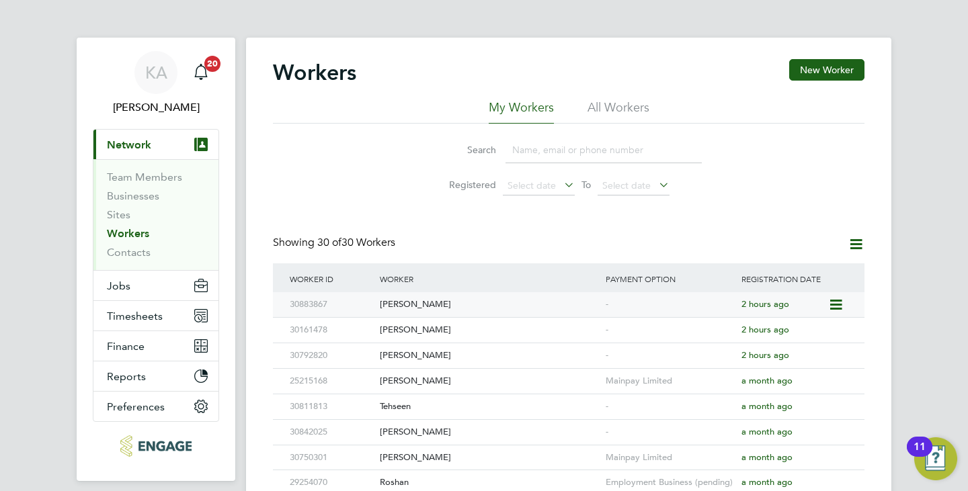
click at [489, 303] on div "[PERSON_NAME]" at bounding box center [489, 304] width 226 height 25
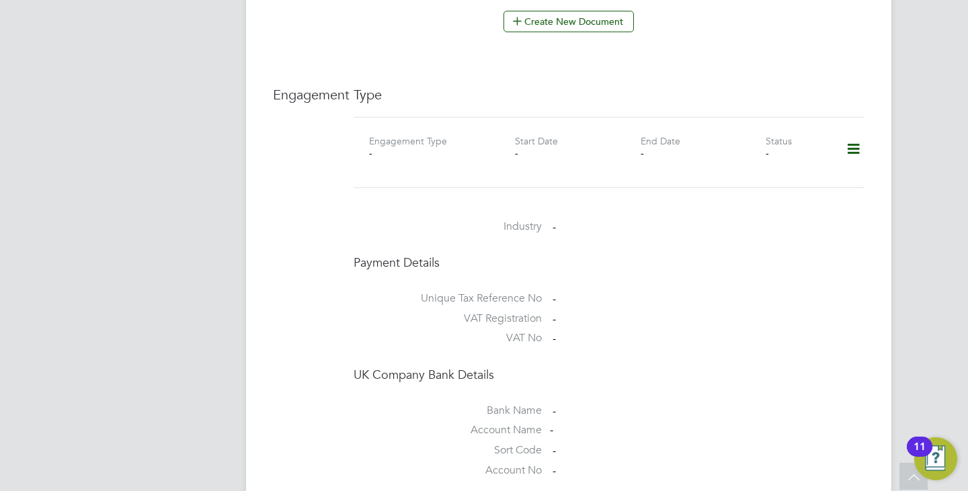
scroll to position [1076, 0]
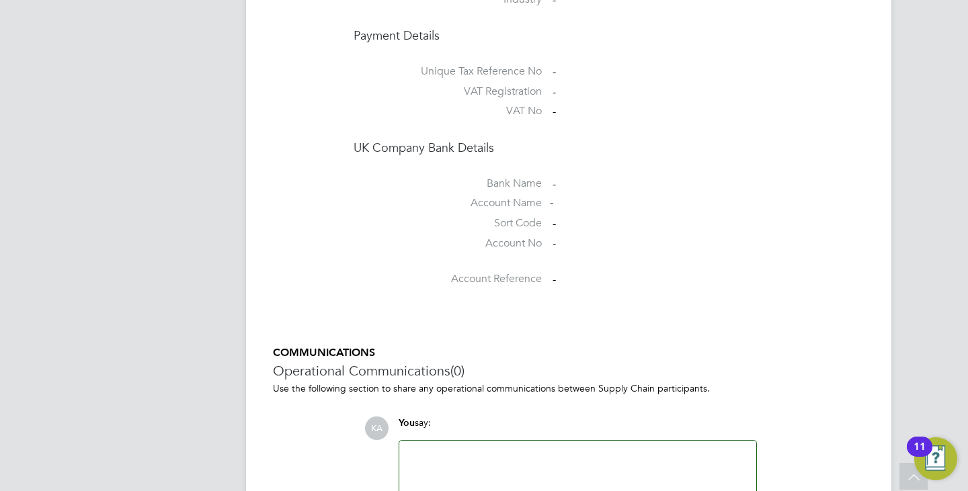
click at [540, 178] on li "Bank Name -" at bounding box center [609, 187] width 511 height 20
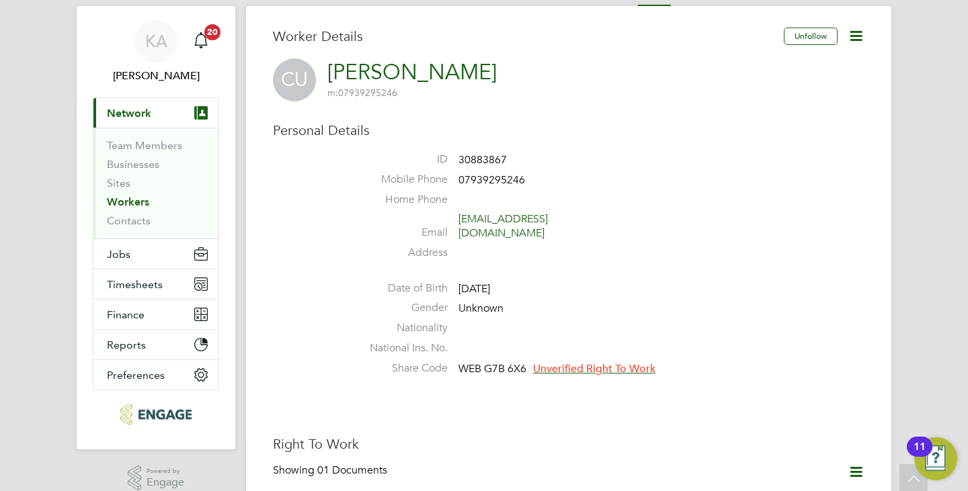
scroll to position [0, 0]
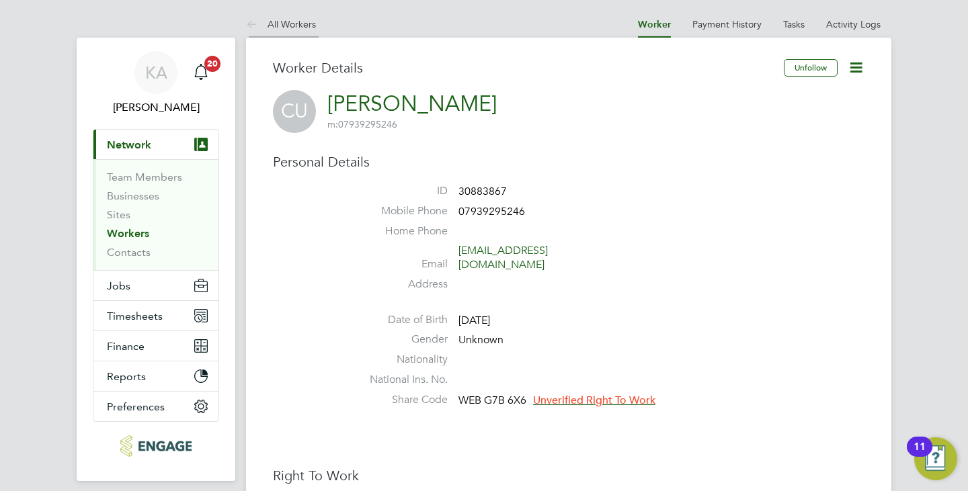
click at [301, 26] on link "All Workers" at bounding box center [281, 24] width 70 height 12
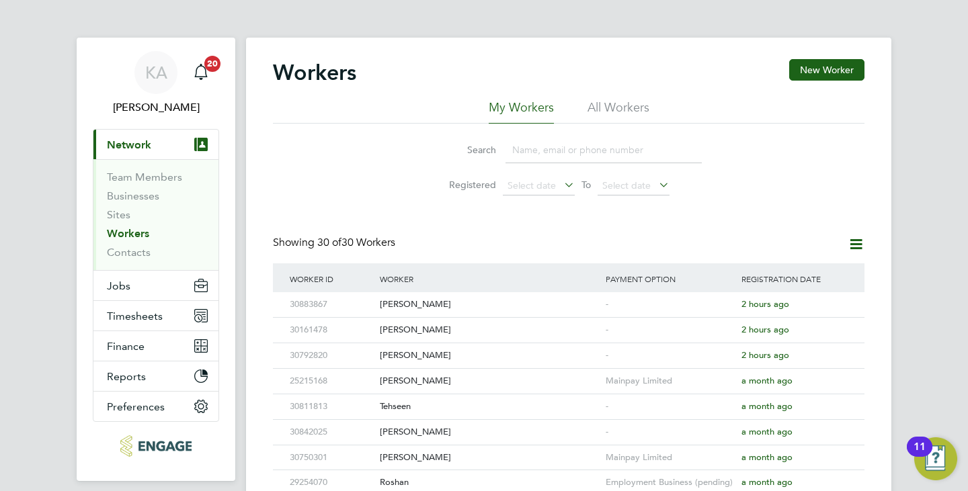
click at [139, 153] on button "Current page: Network" at bounding box center [155, 145] width 125 height 30
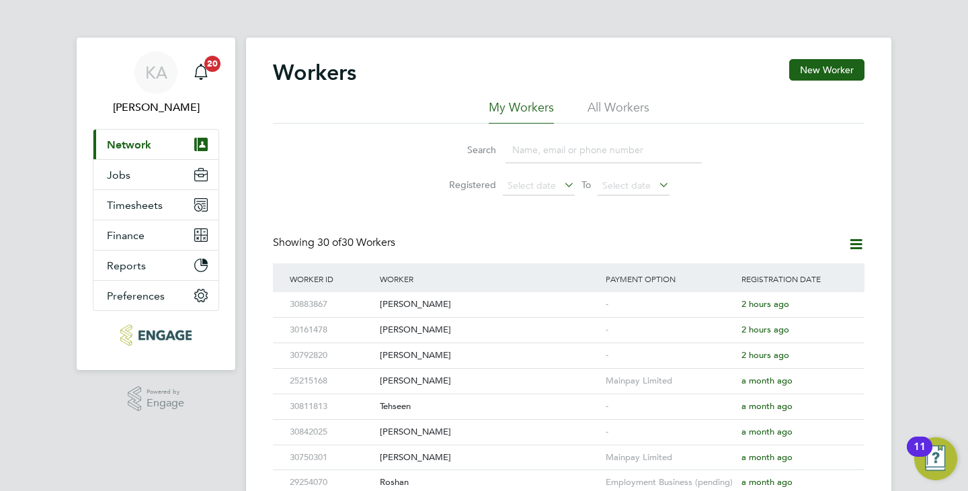
click at [139, 153] on button "Current page: Network" at bounding box center [155, 145] width 125 height 30
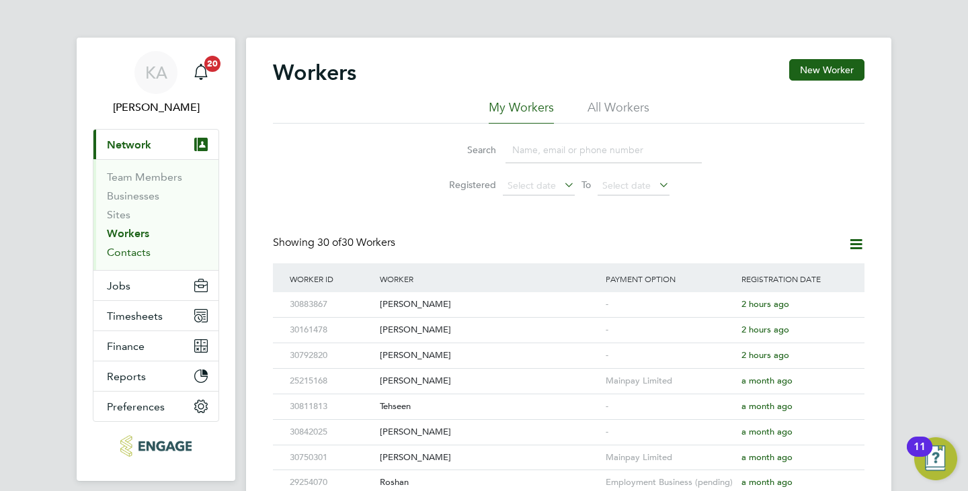
click at [126, 253] on link "Contacts" at bounding box center [129, 252] width 44 height 13
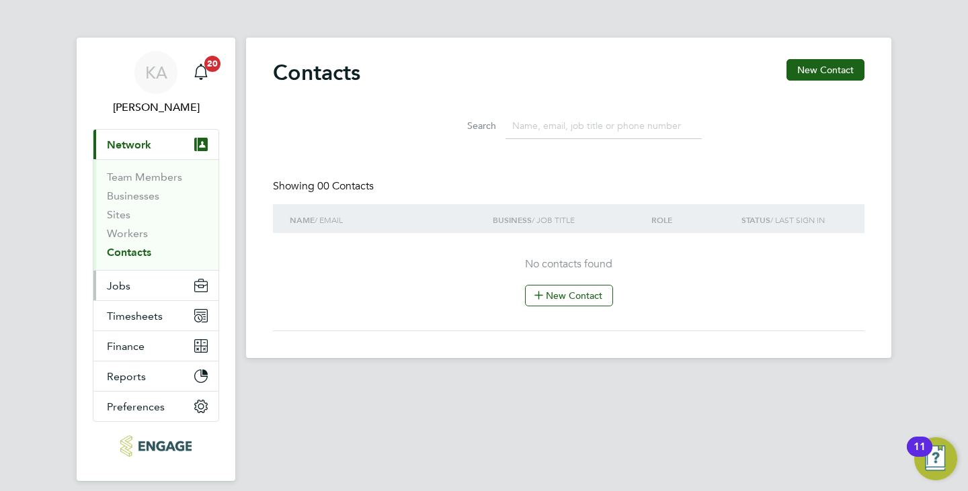
click at [124, 284] on span "Jobs" at bounding box center [119, 286] width 24 height 13
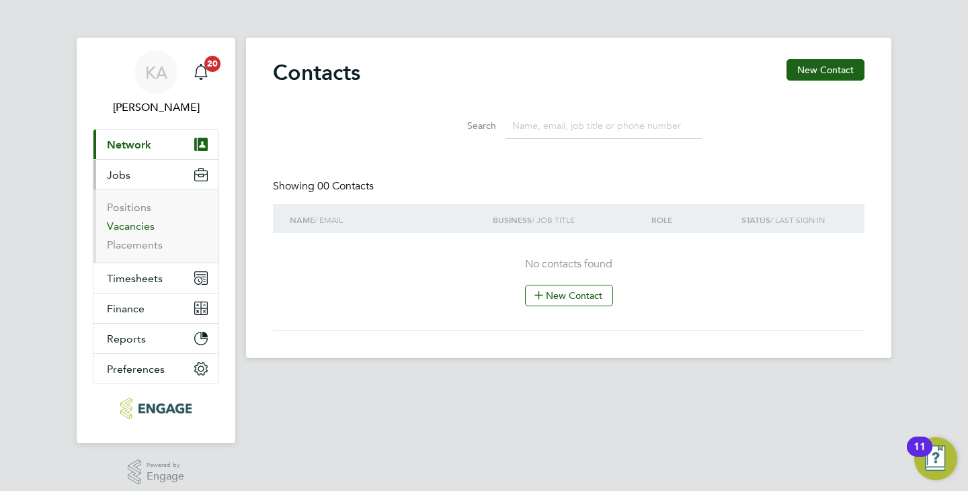
click at [132, 221] on link "Vacancies" at bounding box center [131, 226] width 48 height 13
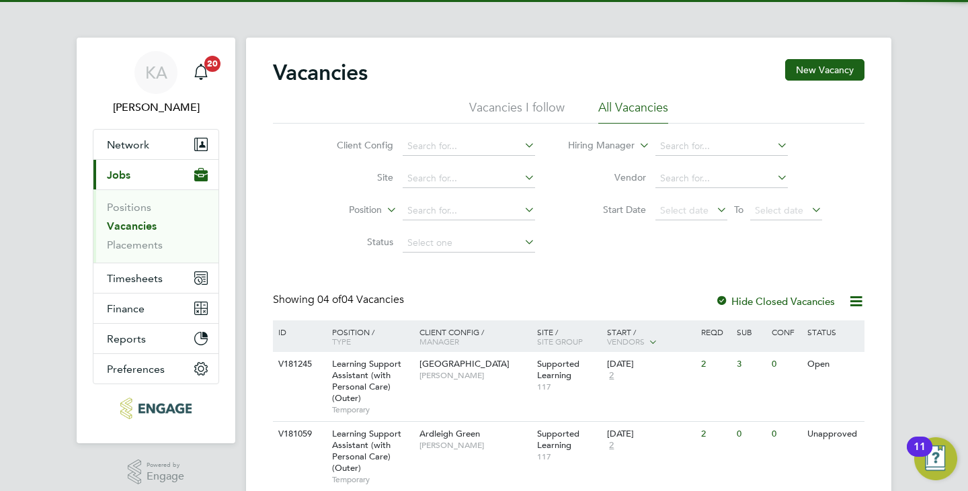
scroll to position [155, 0]
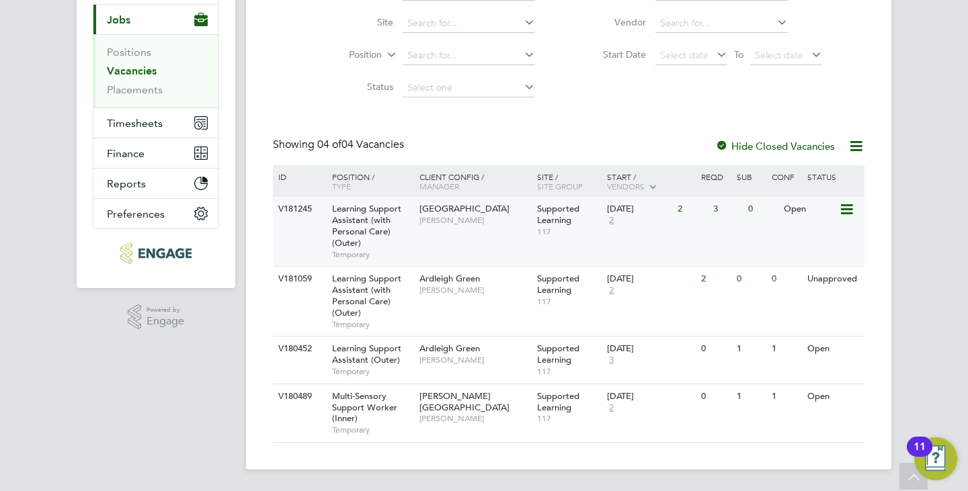
click at [591, 232] on span "117" at bounding box center [569, 232] width 64 height 11
click at [458, 235] on div "V181245 Learning Support Assistant (with Personal Care) (Outer) Temporary Redbr…" at bounding box center [569, 231] width 592 height 69
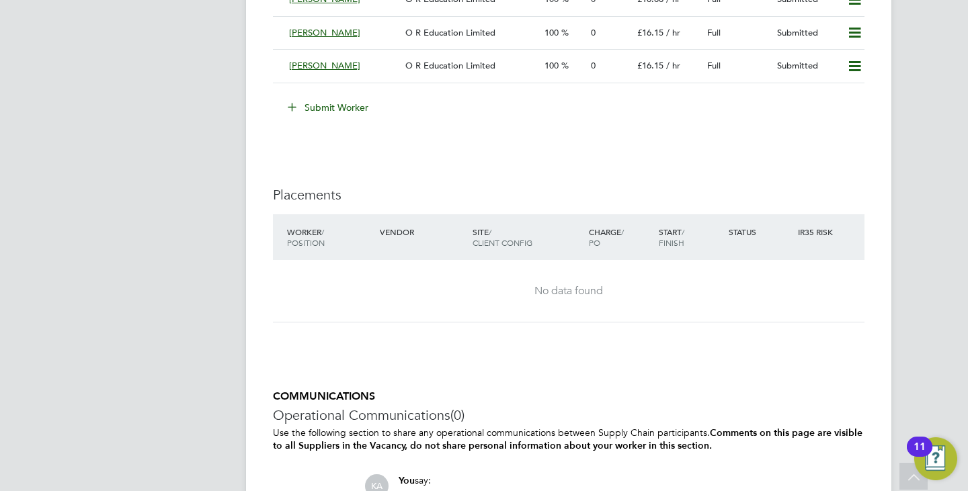
scroll to position [2555, 0]
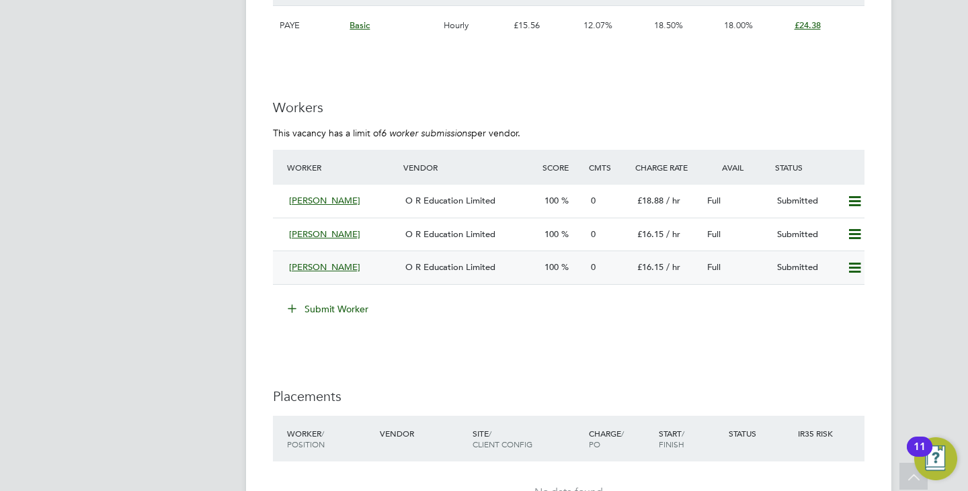
click at [347, 266] on div "Mustafa" at bounding box center [342, 268] width 116 height 22
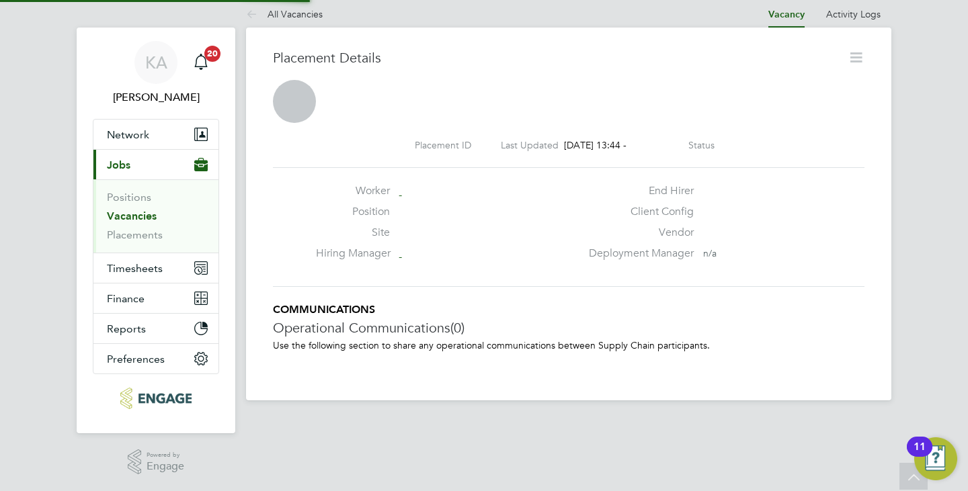
scroll to position [7, 7]
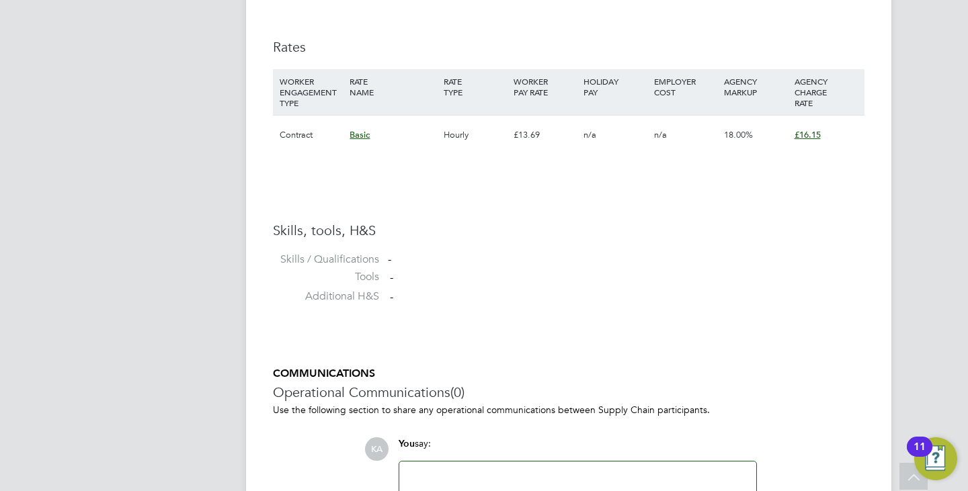
click at [395, 275] on li "Tools -" at bounding box center [569, 280] width 592 height 20
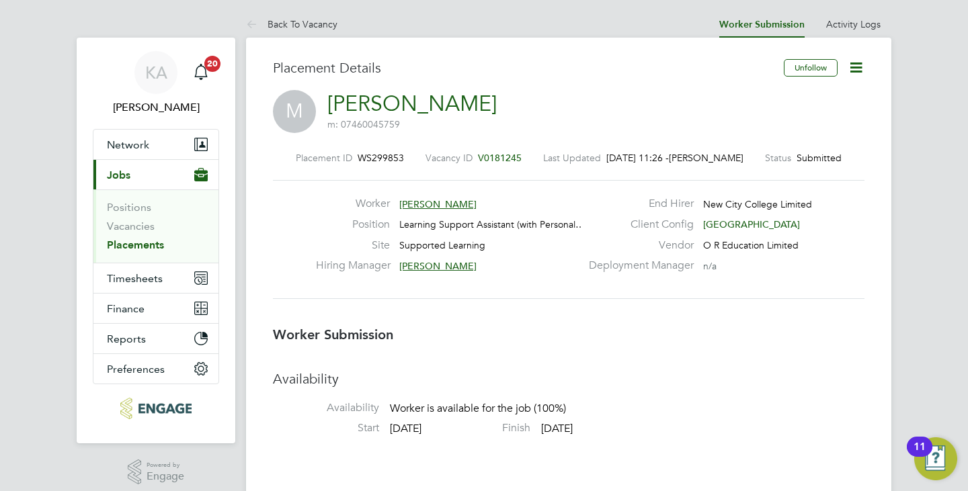
click at [862, 68] on icon at bounding box center [856, 67] width 17 height 17
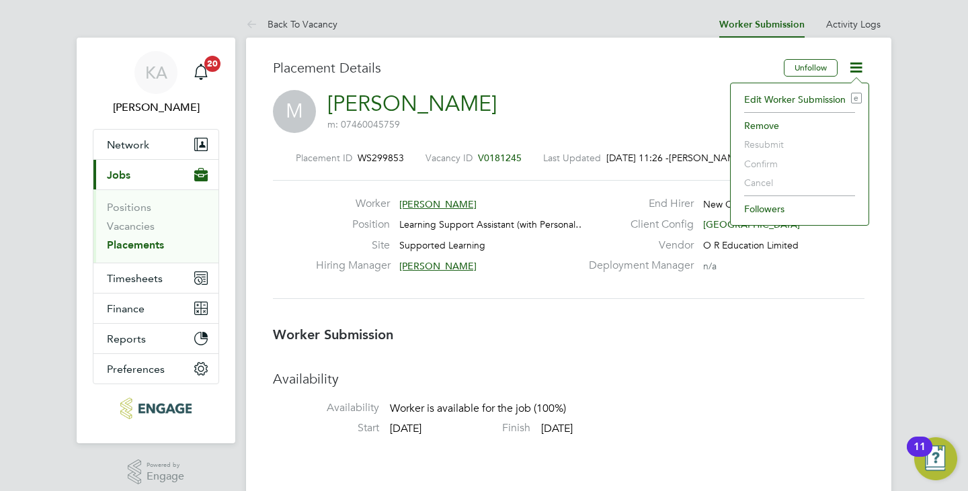
click at [768, 141] on li "Resubmit" at bounding box center [799, 144] width 124 height 19
click at [782, 101] on li "Edit Worker Submission e" at bounding box center [799, 99] width 124 height 19
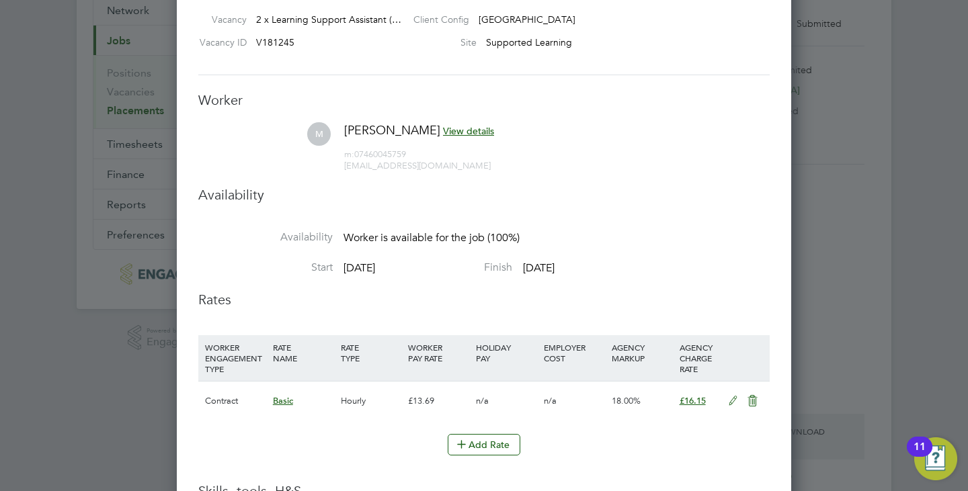
click at [443, 128] on span "View details" at bounding box center [468, 131] width 51 height 12
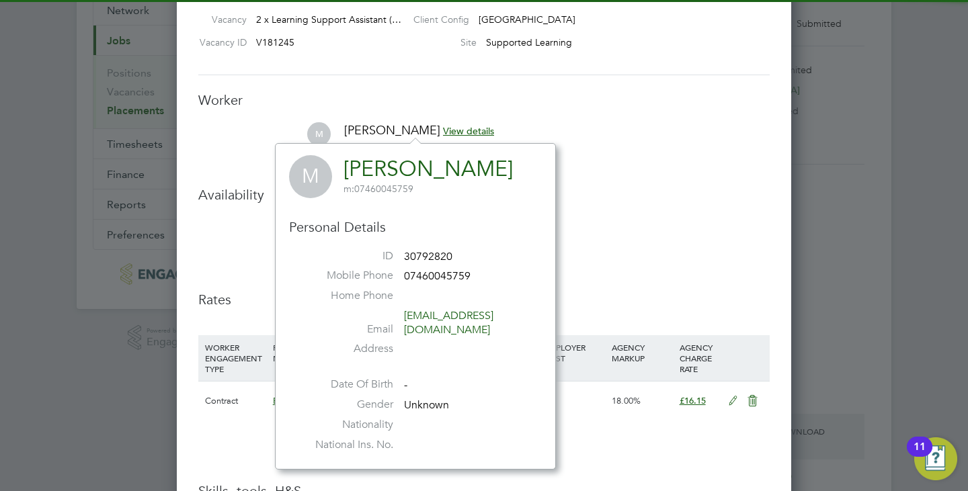
click at [566, 282] on li "Start 29 Sep 2025 Finish 03 Jul 2026" at bounding box center [483, 276] width 571 height 30
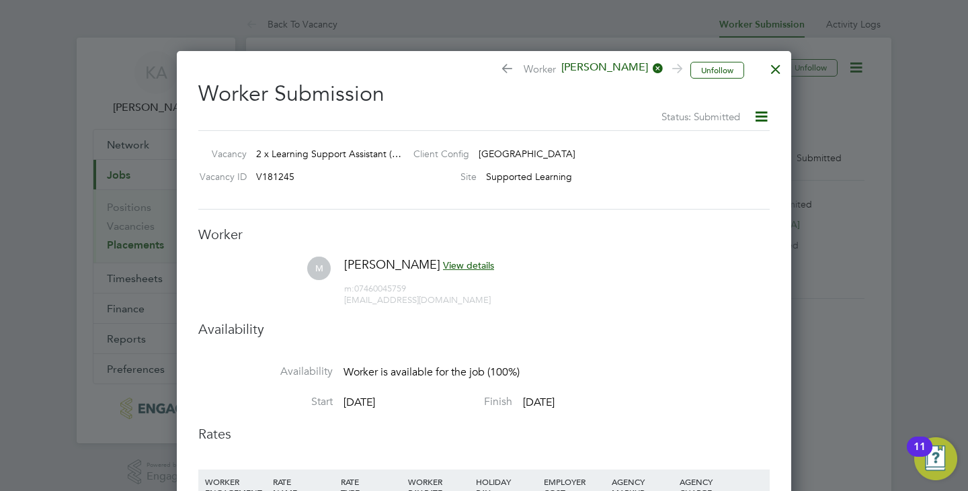
click at [753, 108] on icon at bounding box center [761, 116] width 17 height 17
click at [642, 215] on div "Worker Submission Status: Submitted Vacancy 2 x Learning Support Assistant (… C…" at bounding box center [483, 411] width 571 height 682
click at [753, 114] on icon at bounding box center [761, 116] width 17 height 17
click at [714, 150] on li "Remove" at bounding box center [737, 148] width 57 height 19
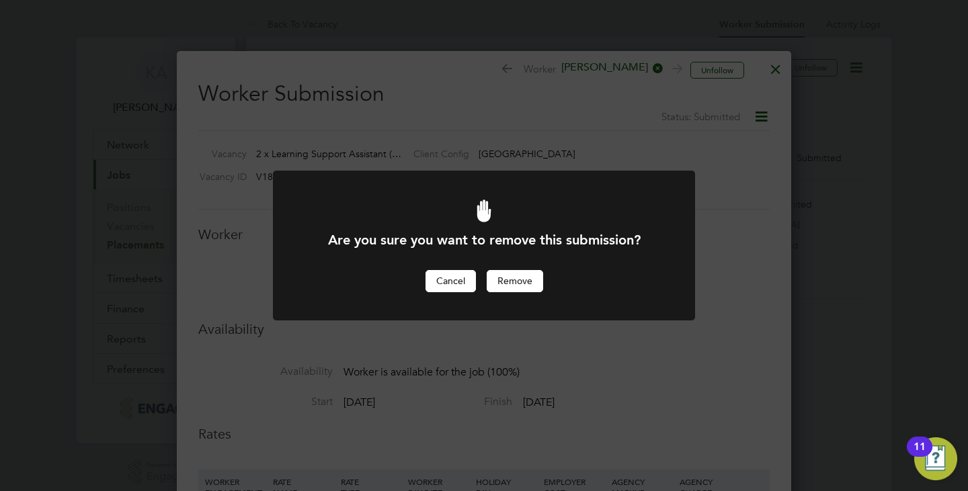
click at [426, 282] on button "Cancel" at bounding box center [451, 281] width 50 height 22
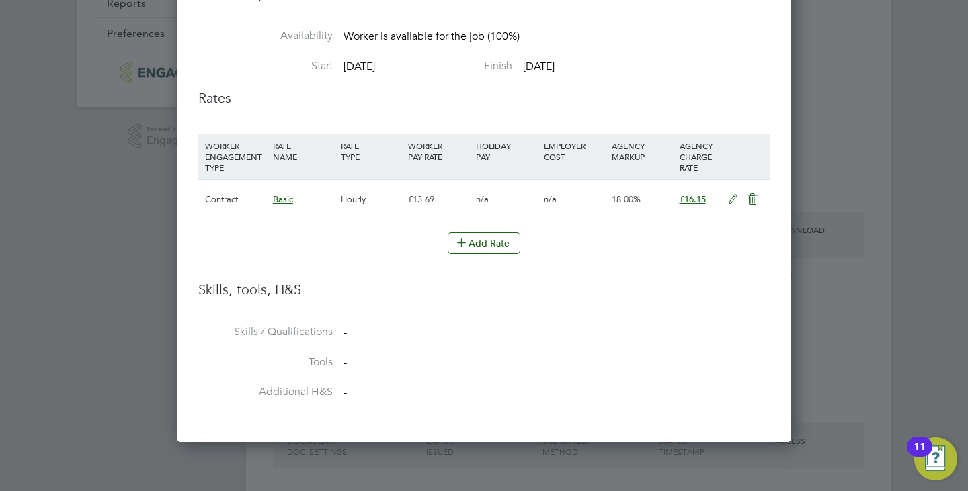
click at [265, 352] on li "Skills / Qualifications -" at bounding box center [483, 340] width 571 height 30
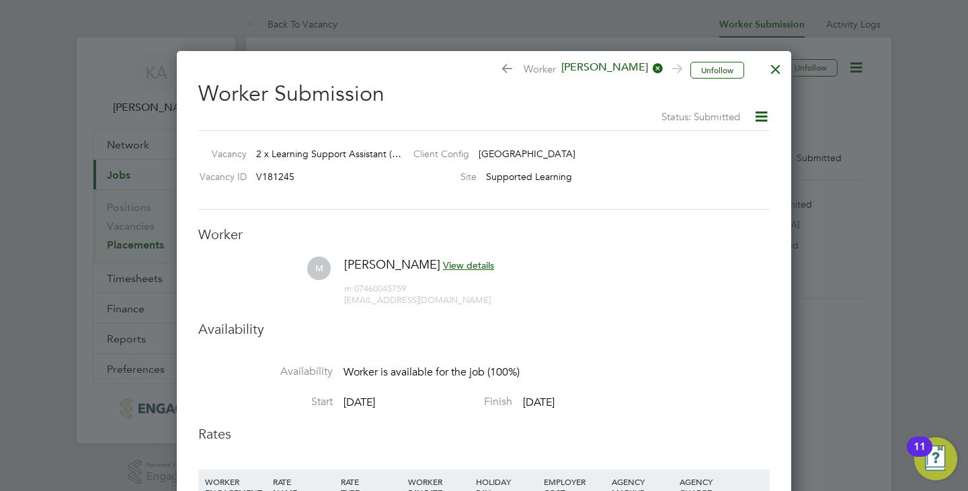
click at [549, 72] on span "Worker Mustafa" at bounding box center [590, 70] width 180 height 19
click at [506, 65] on icon at bounding box center [505, 70] width 10 height 13
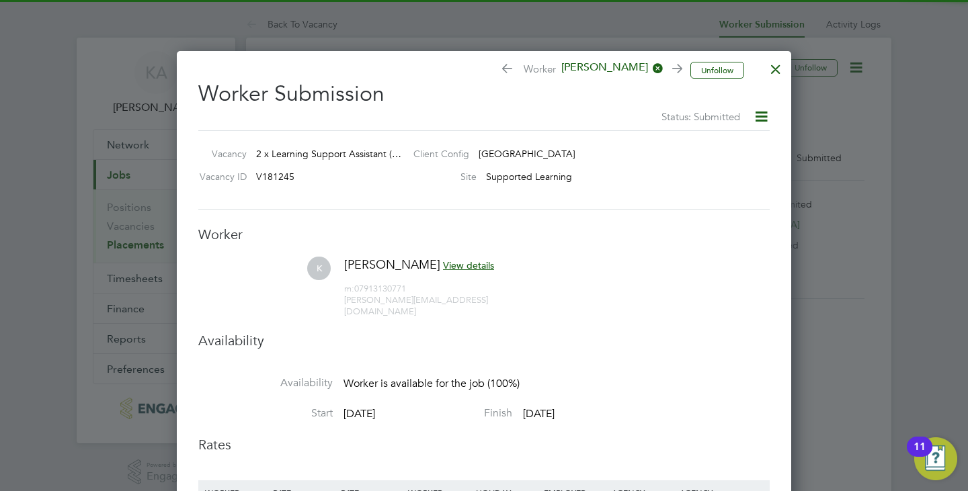
click at [506, 65] on icon at bounding box center [505, 70] width 10 height 13
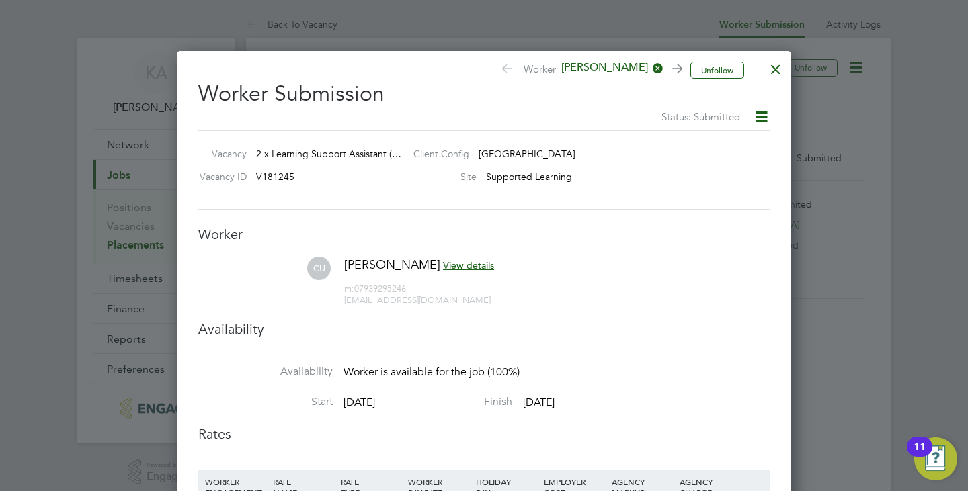
click at [456, 266] on span "View details" at bounding box center [468, 265] width 51 height 12
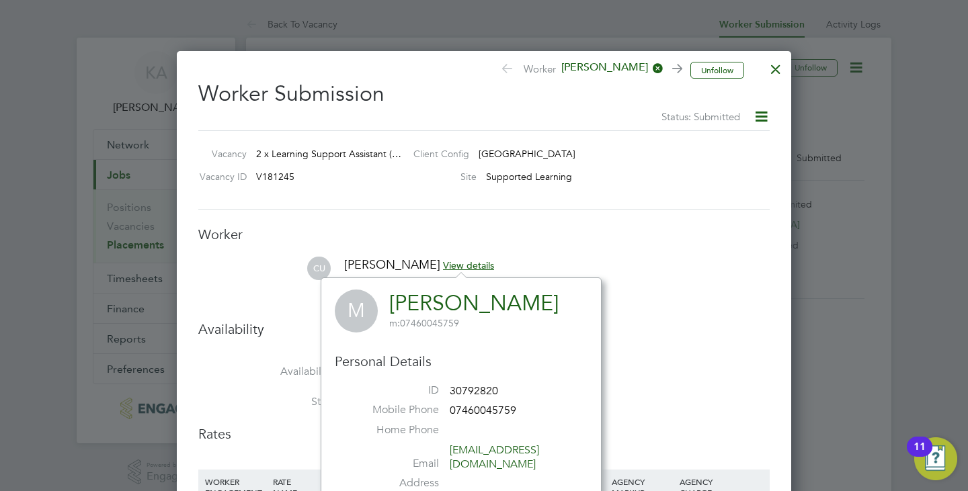
click at [629, 247] on ul "Worker CU Chukwudi Ugwu View details m: 07939295246 ugwuchukwudi10@gmail.com Av…" at bounding box center [483, 489] width 571 height 526
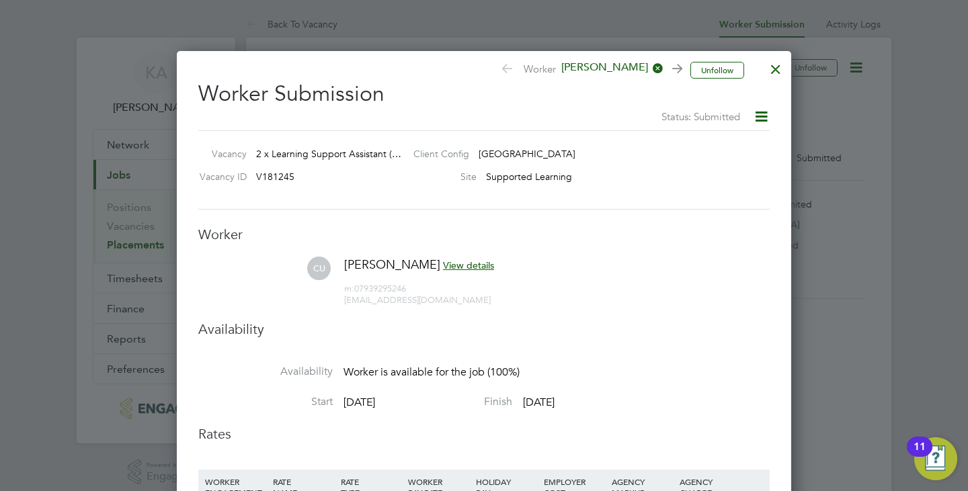
click at [758, 118] on icon at bounding box center [761, 116] width 17 height 17
click at [662, 173] on div "Site Supported Learning" at bounding box center [578, 180] width 350 height 20
click at [778, 67] on div at bounding box center [776, 66] width 24 height 24
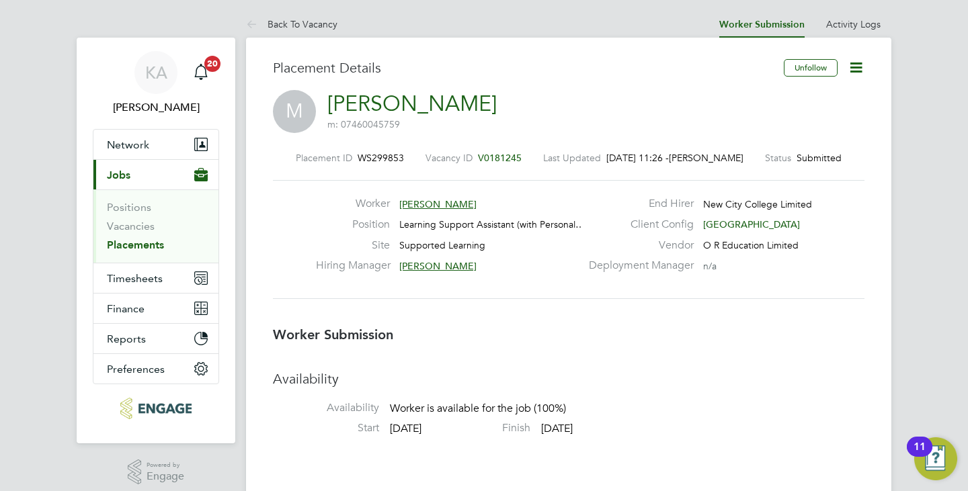
click at [855, 66] on icon at bounding box center [856, 67] width 17 height 17
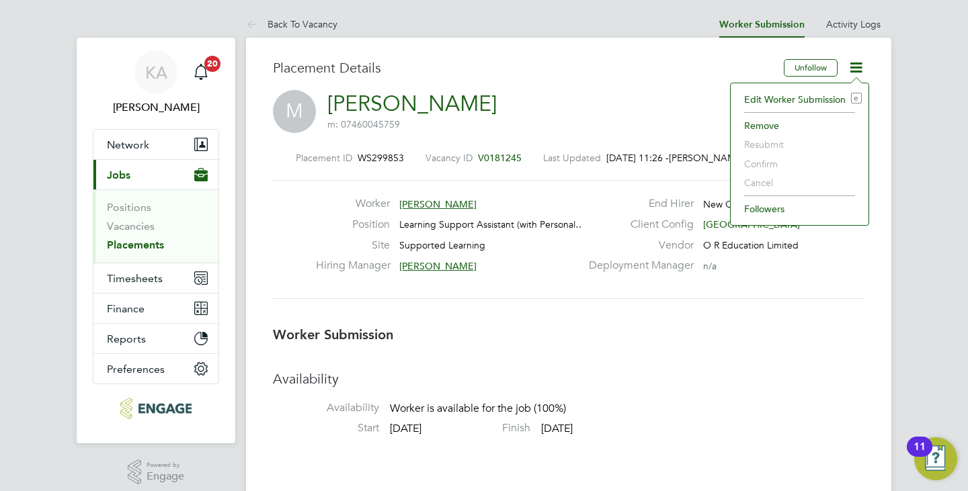
click at [658, 158] on span "25 Sep 2025, 11:26 -" at bounding box center [637, 158] width 63 height 12
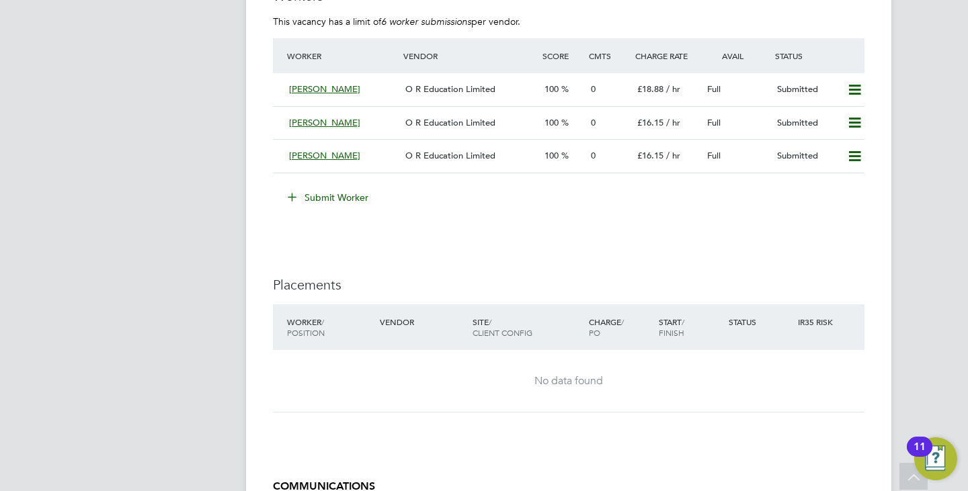
scroll to position [2555, 0]
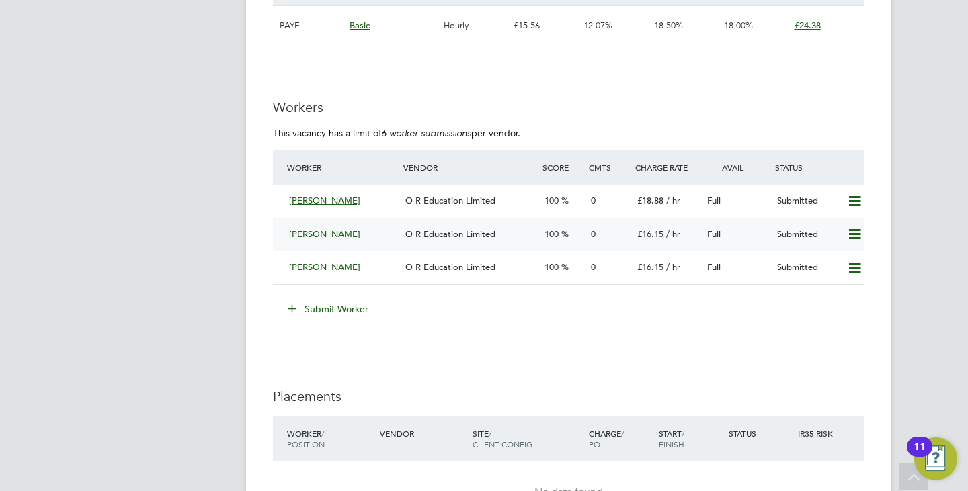
click at [401, 235] on div "O R Education Limited" at bounding box center [469, 235] width 139 height 22
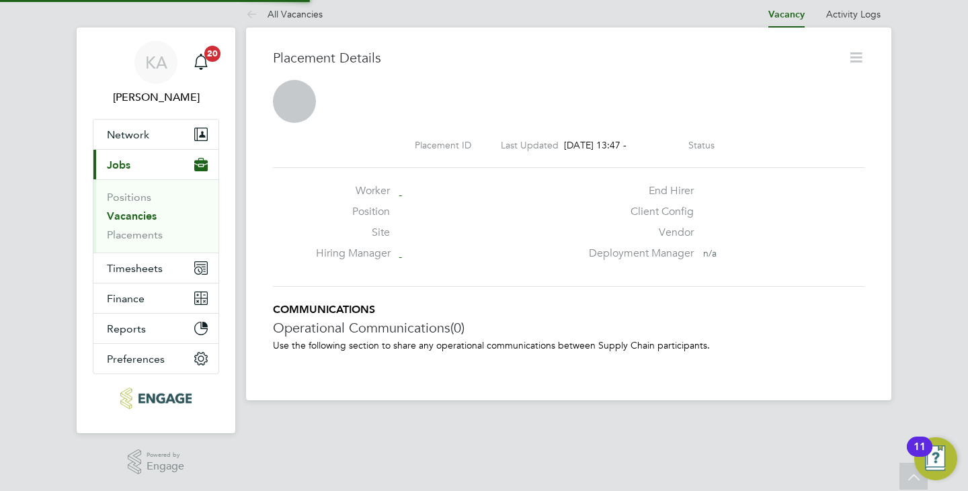
scroll to position [7, 7]
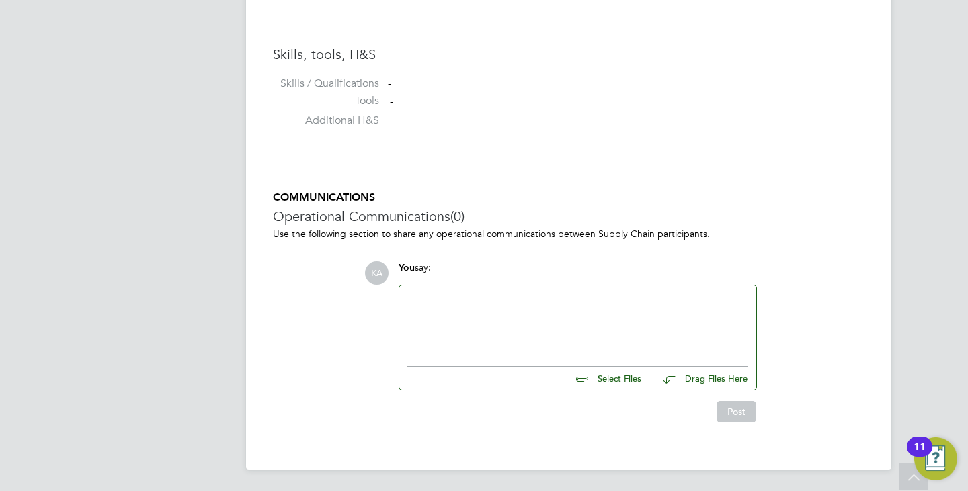
click at [433, 325] on div at bounding box center [577, 323] width 341 height 58
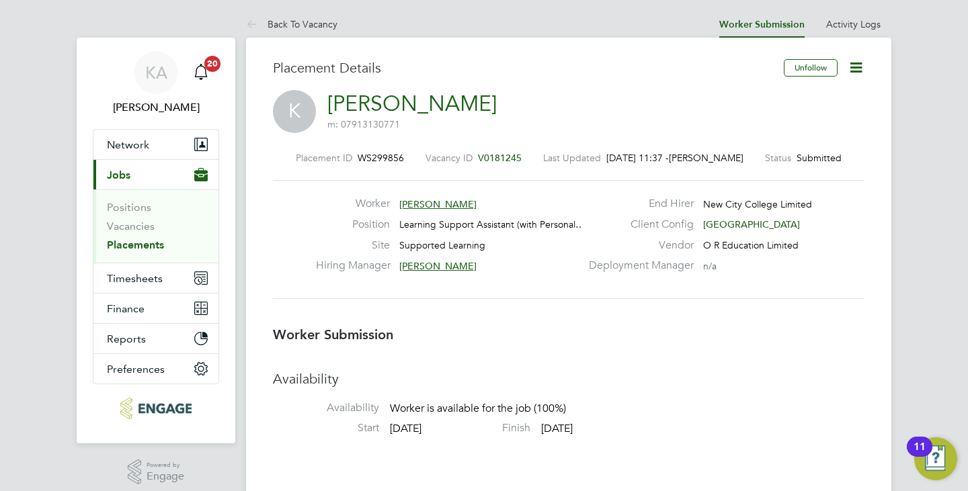
click at [860, 69] on icon at bounding box center [856, 67] width 17 height 17
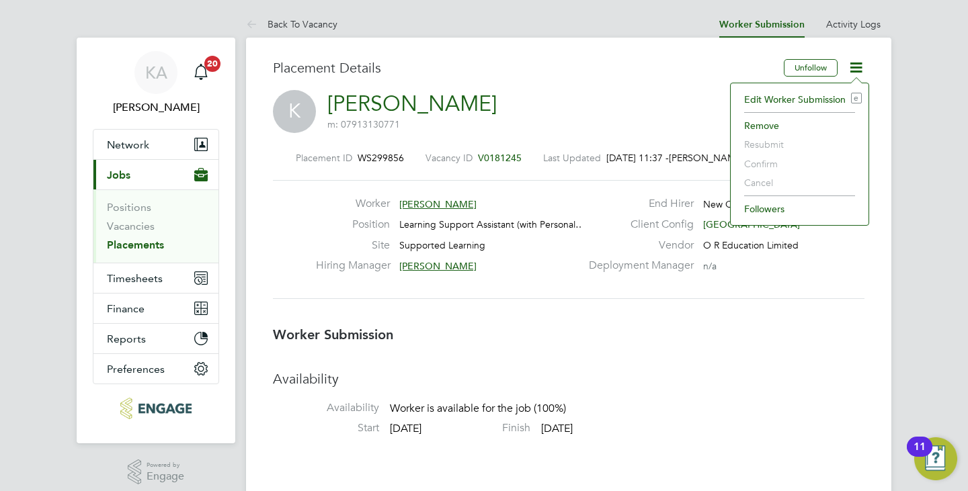
click at [616, 112] on div "K Katarzyna m: 07913130771" at bounding box center [569, 113] width 592 height 46
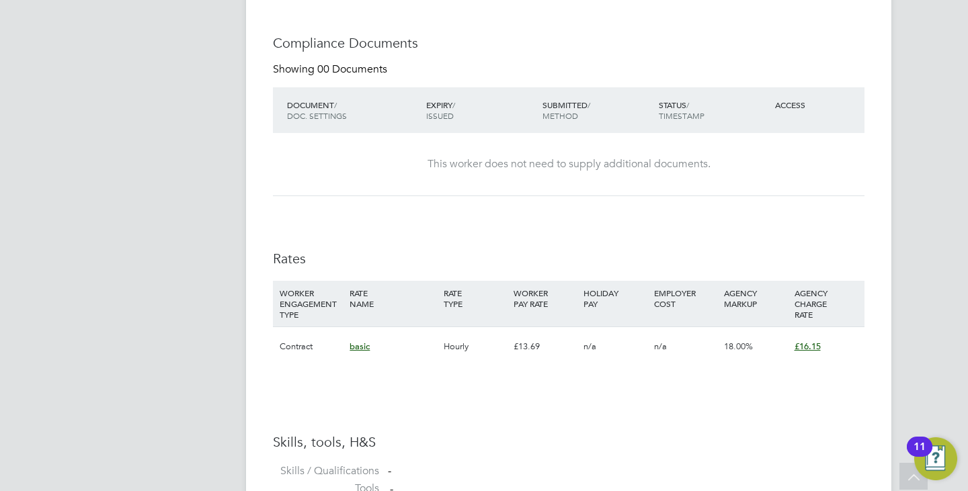
click at [467, 166] on div "This worker does not need to supply additional documents." at bounding box center [568, 164] width 565 height 14
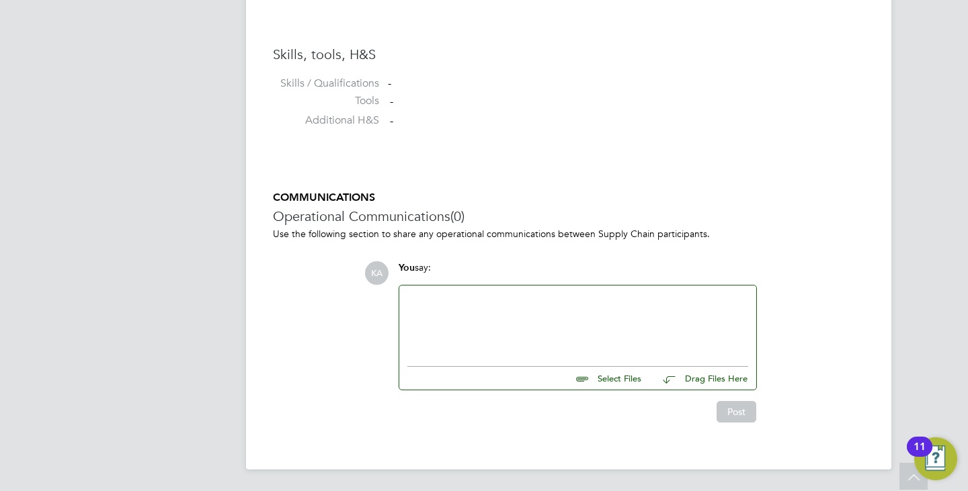
click at [385, 119] on li "Additional H&S -" at bounding box center [569, 124] width 592 height 20
drag, startPoint x: 412, startPoint y: 126, endPoint x: 545, endPoint y: 173, distance: 141.4
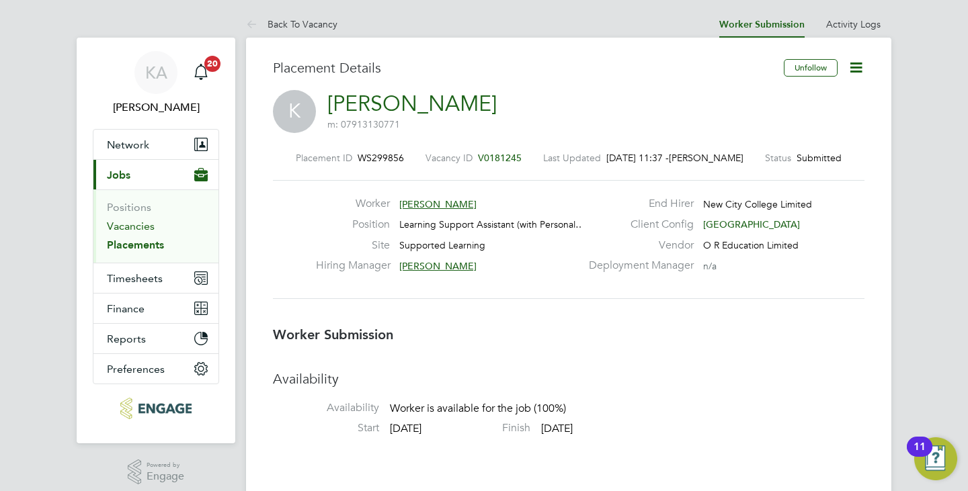
click at [130, 227] on link "Vacancies" at bounding box center [131, 226] width 48 height 13
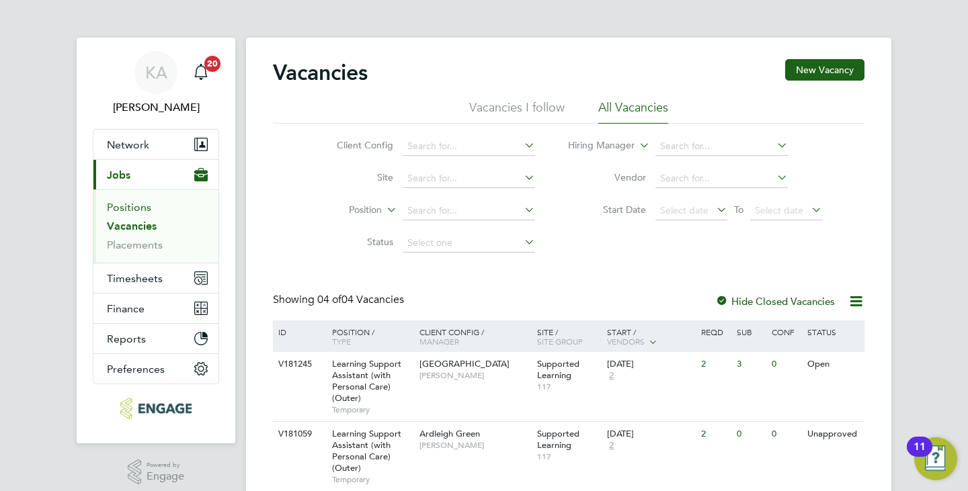
click at [134, 204] on link "Positions" at bounding box center [129, 207] width 44 height 13
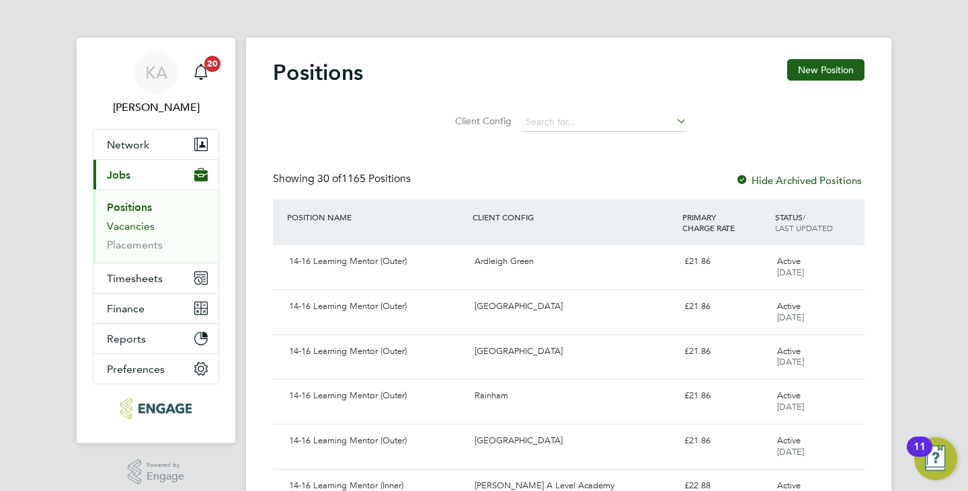
click at [153, 231] on link "Vacancies" at bounding box center [131, 226] width 48 height 13
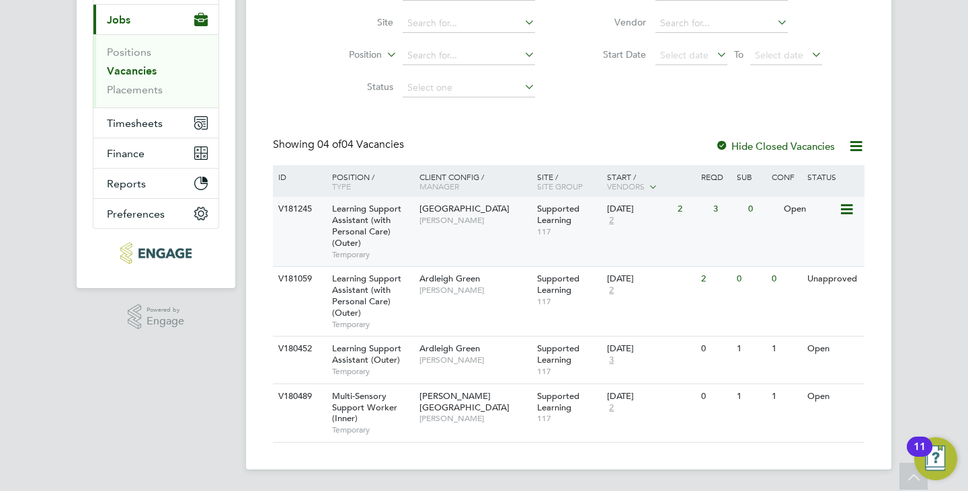
click at [496, 223] on span "[PERSON_NAME]" at bounding box center [474, 220] width 111 height 11
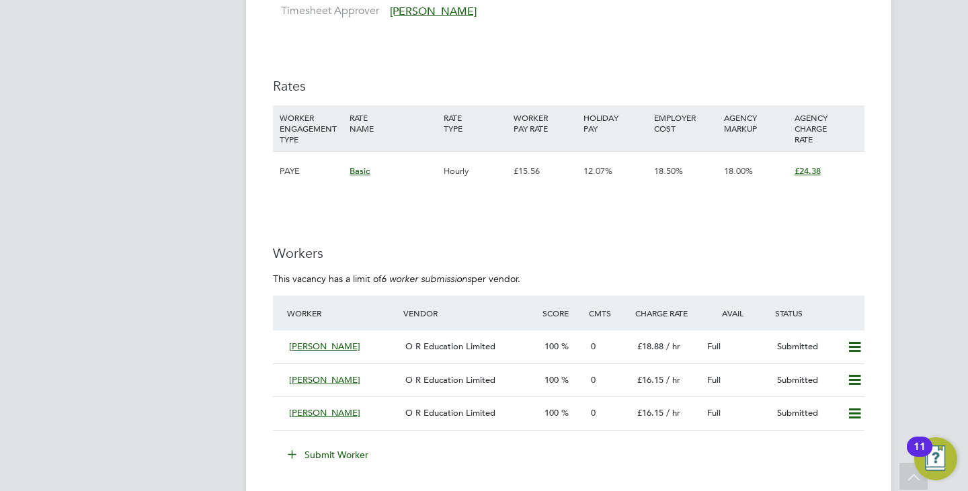
scroll to position [2555, 0]
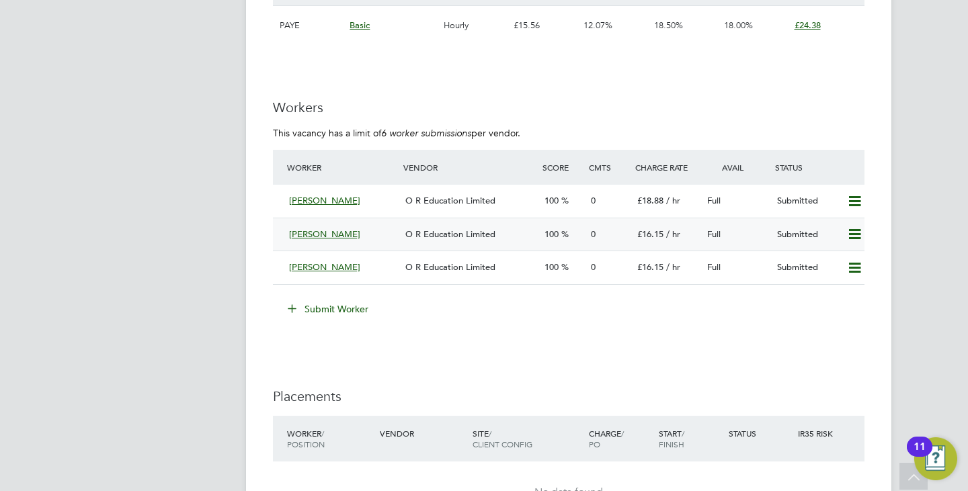
click at [454, 233] on span "O R Education Limited" at bounding box center [450, 234] width 90 height 11
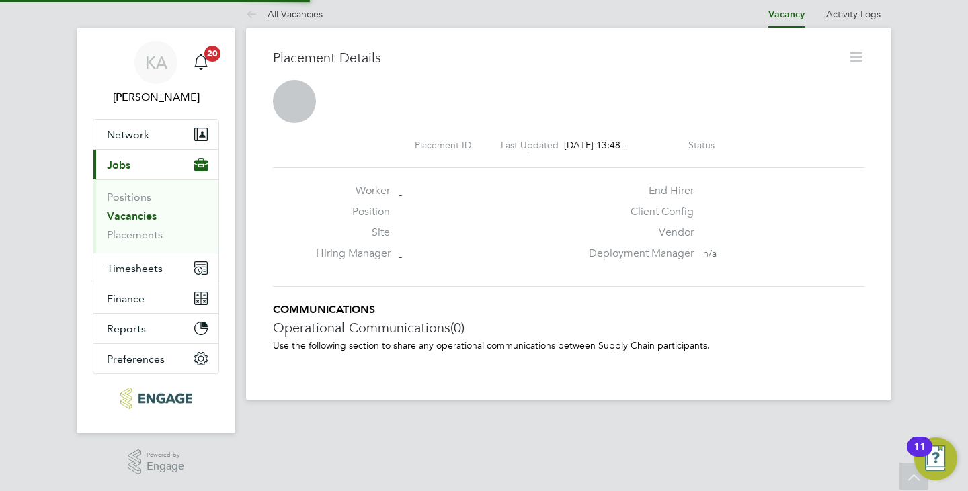
scroll to position [13, 192]
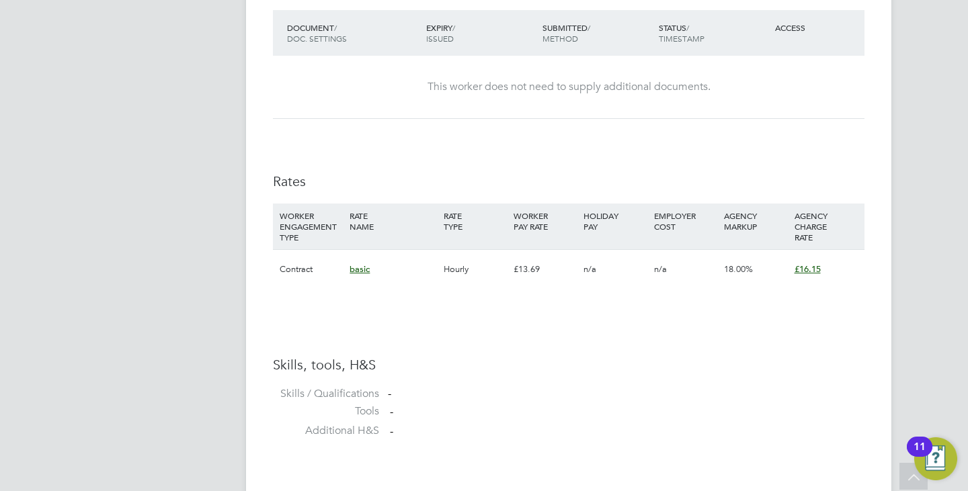
click at [384, 394] on li "Skills / Qualifications -" at bounding box center [569, 395] width 592 height 17
drag, startPoint x: 299, startPoint y: 393, endPoint x: 433, endPoint y: 407, distance: 134.6
click at [433, 407] on ul "Skills, tools, H&S Skills / Qualifications - Tools - Additional H&S -" at bounding box center [569, 401] width 592 height 91
drag, startPoint x: 358, startPoint y: 425, endPoint x: 372, endPoint y: 438, distance: 18.5
click at [386, 433] on ul "Skills, tools, H&S Skills / Qualifications - Tools - Additional H&S -" at bounding box center [569, 401] width 592 height 91
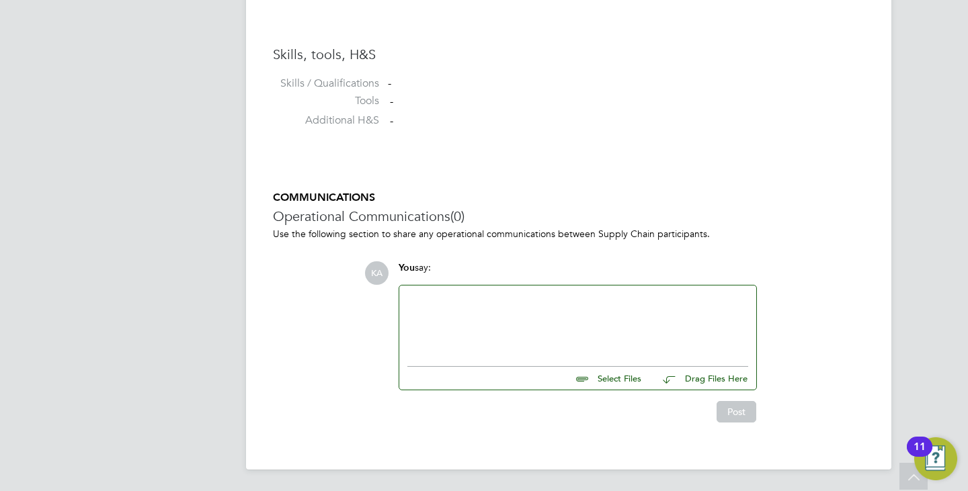
click at [530, 327] on div at bounding box center [577, 323] width 341 height 58
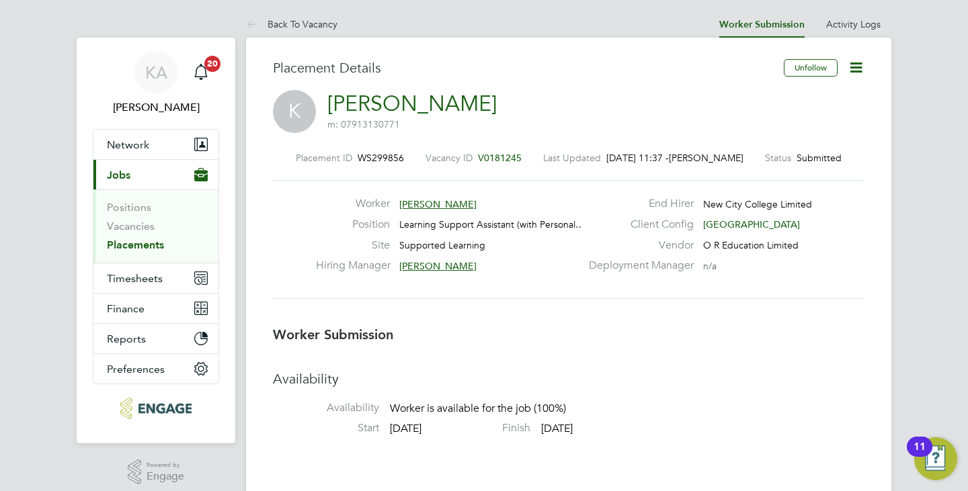
click at [854, 76] on icon at bounding box center [856, 67] width 17 height 17
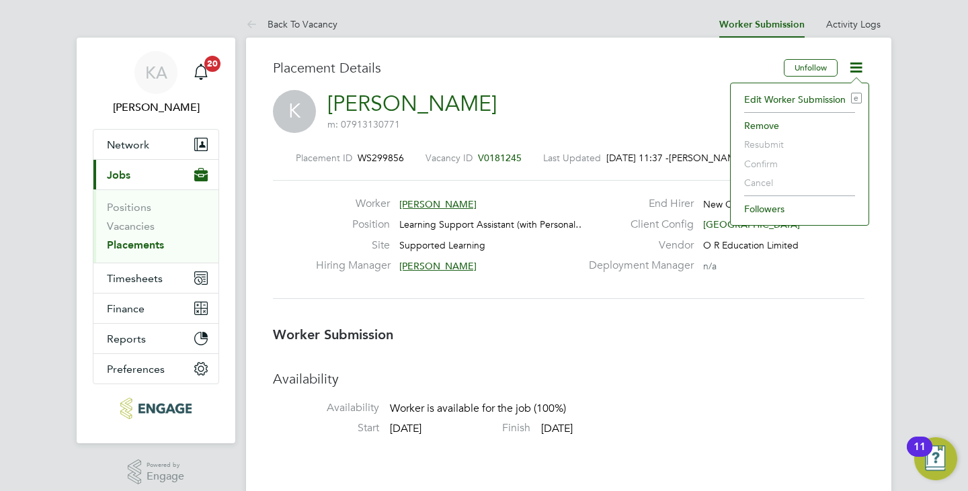
click at [672, 114] on div "K Katarzyna m: 07913130771" at bounding box center [569, 113] width 592 height 46
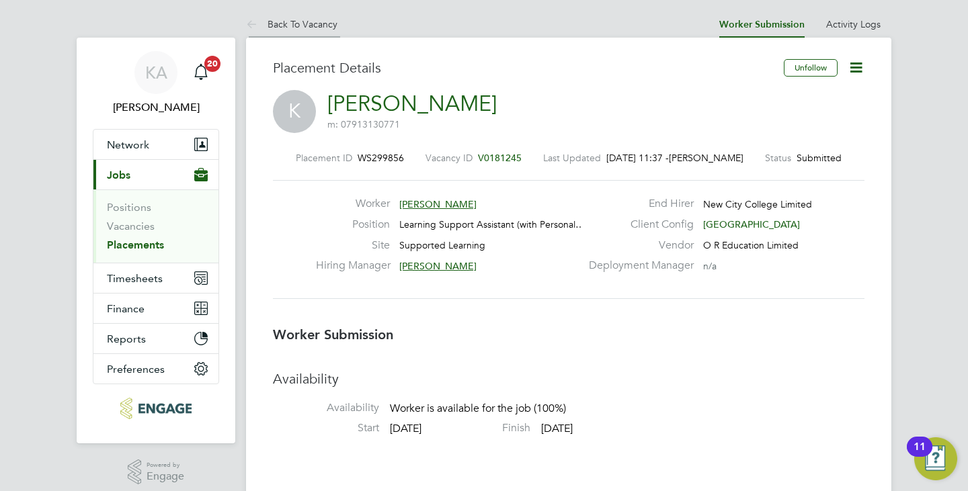
click at [298, 23] on link "Back To Vacancy" at bounding box center [291, 24] width 91 height 12
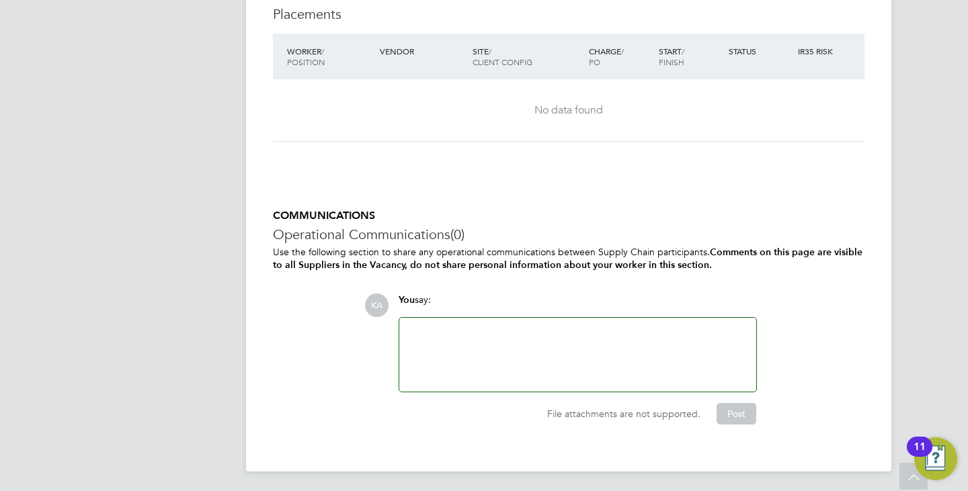
click at [463, 337] on div at bounding box center [577, 355] width 341 height 58
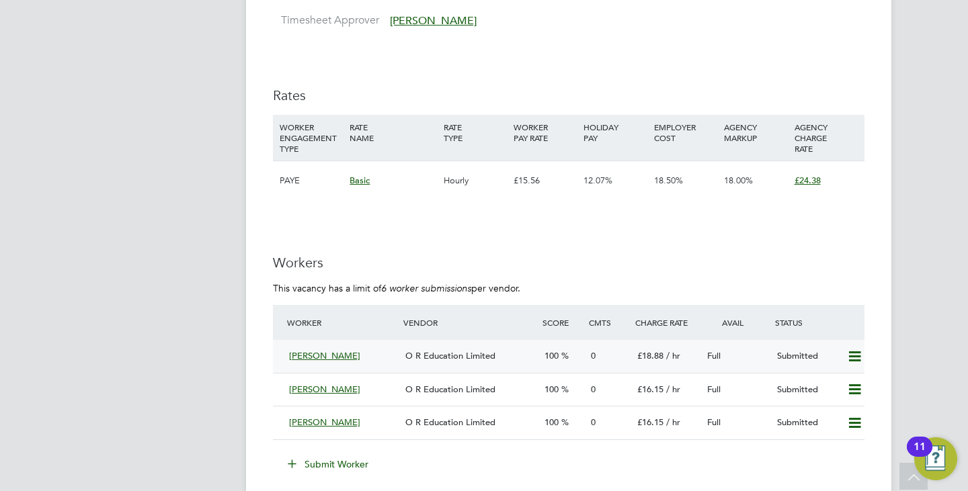
click at [471, 364] on div "O R Education Limited" at bounding box center [469, 357] width 139 height 22
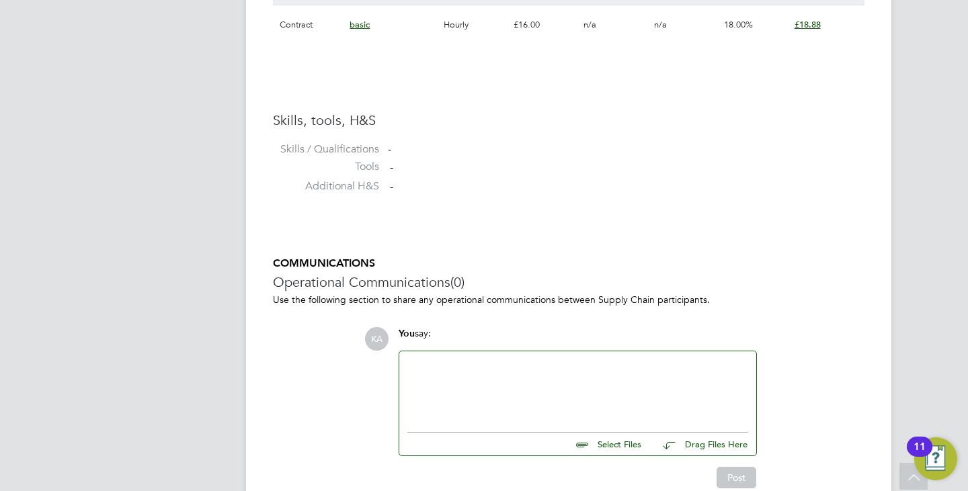
click at [464, 381] on div at bounding box center [577, 389] width 341 height 58
click at [632, 450] on input "file" at bounding box center [648, 442] width 202 height 19
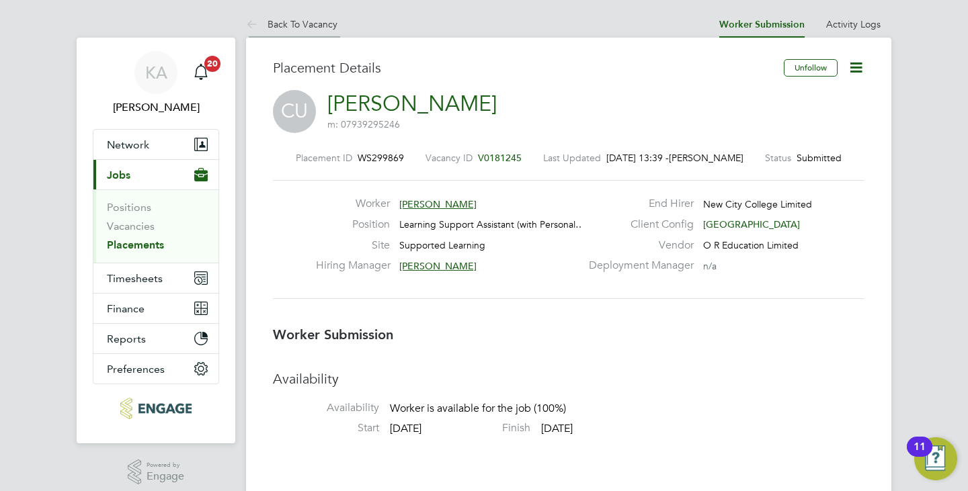
click at [323, 24] on link "Back To Vacancy" at bounding box center [291, 24] width 91 height 12
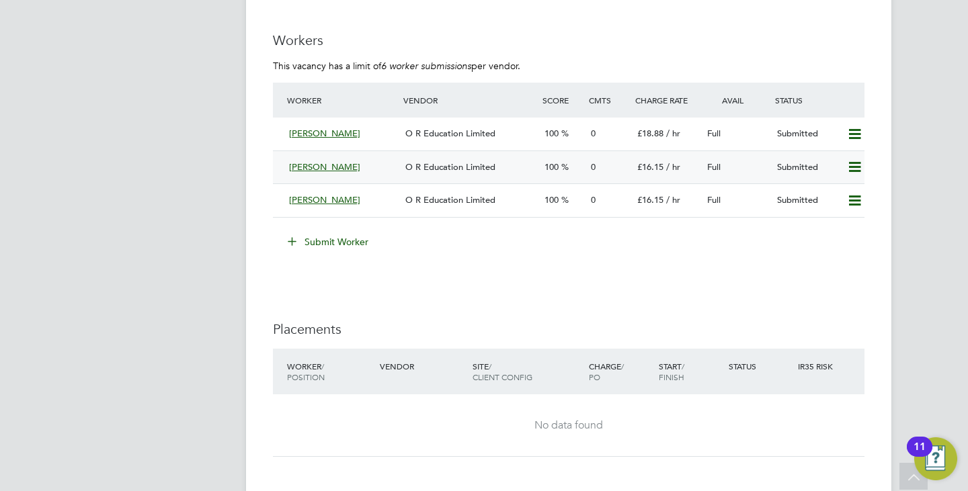
click at [407, 158] on div "O R Education Limited" at bounding box center [469, 168] width 139 height 22
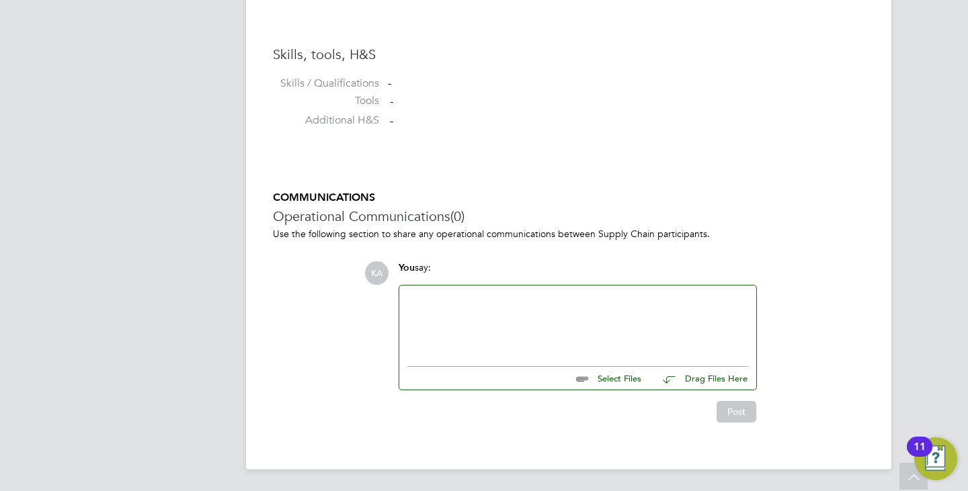
click at [617, 381] on input "file" at bounding box center [648, 376] width 202 height 19
type input "C:\fakepath\Katarzyna profile .docx"
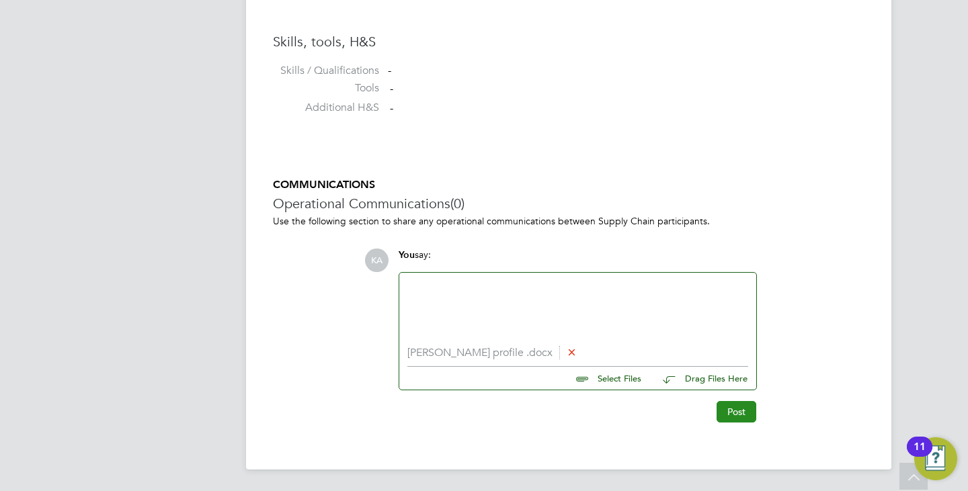
click at [748, 415] on button "Post" at bounding box center [737, 412] width 40 height 22
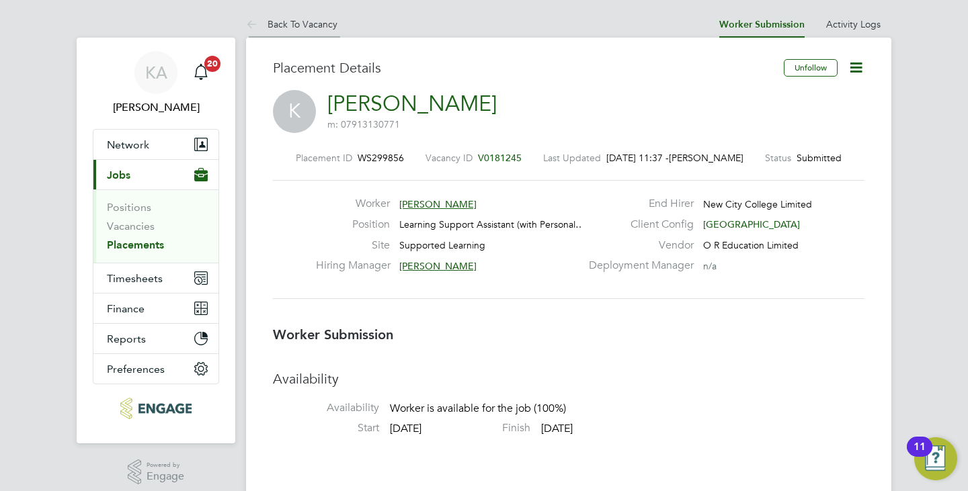
click at [291, 19] on link "Back To Vacancy" at bounding box center [291, 24] width 91 height 12
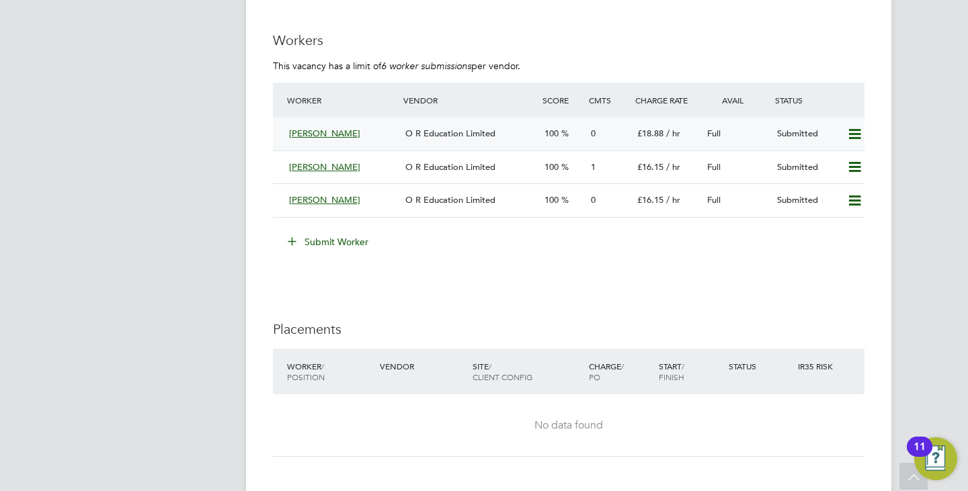
click at [413, 136] on span "O R Education Limited" at bounding box center [450, 133] width 90 height 11
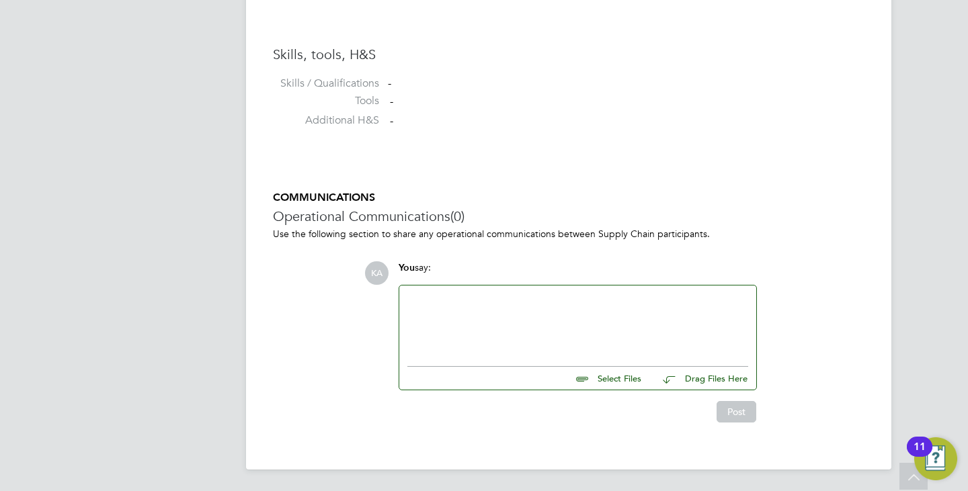
click at [590, 380] on input "file" at bounding box center [648, 376] width 202 height 19
type input "C:\fakepath\Chukwudi profile.docx"
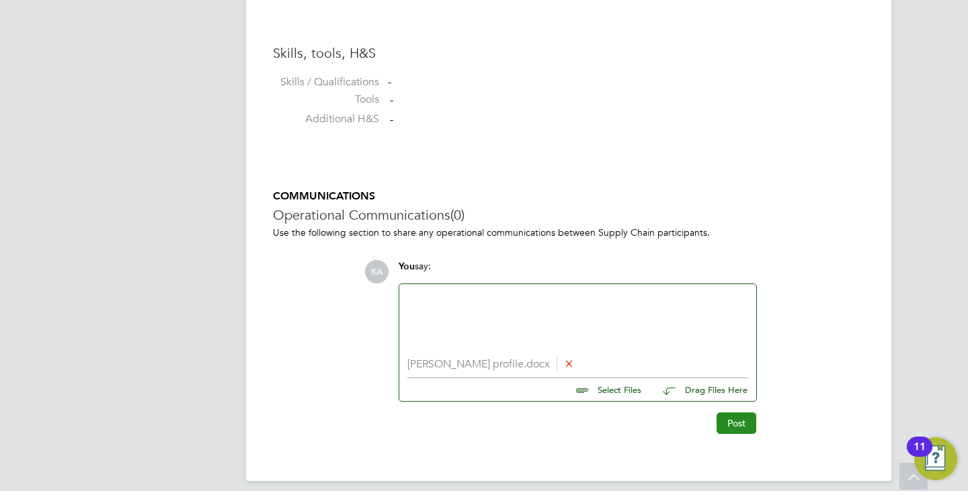
click at [719, 417] on button "Post" at bounding box center [737, 424] width 40 height 22
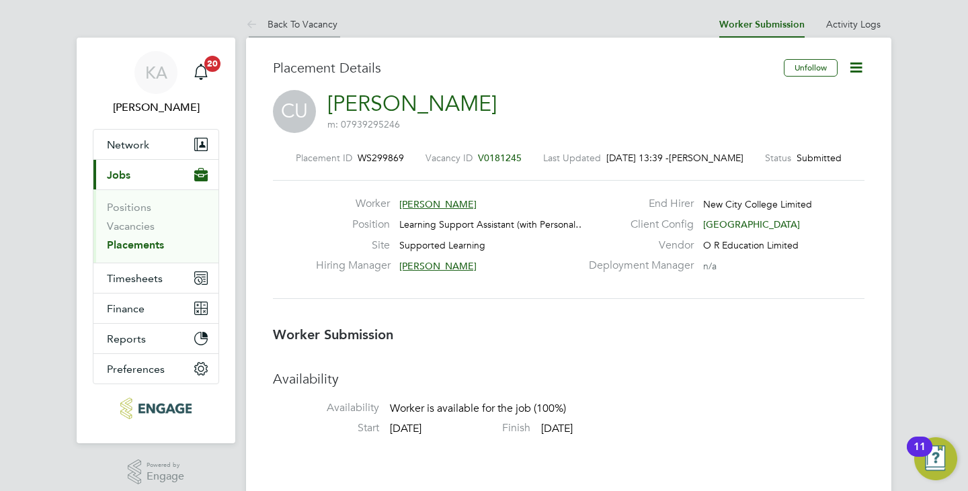
click at [299, 19] on link "Back To Vacancy" at bounding box center [291, 24] width 91 height 12
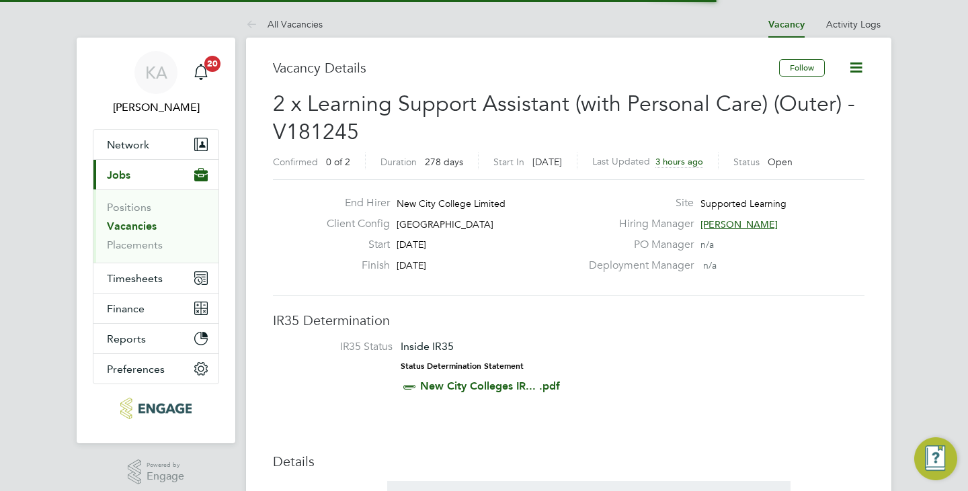
scroll to position [23, 126]
